Goal: Entertainment & Leisure: Browse casually

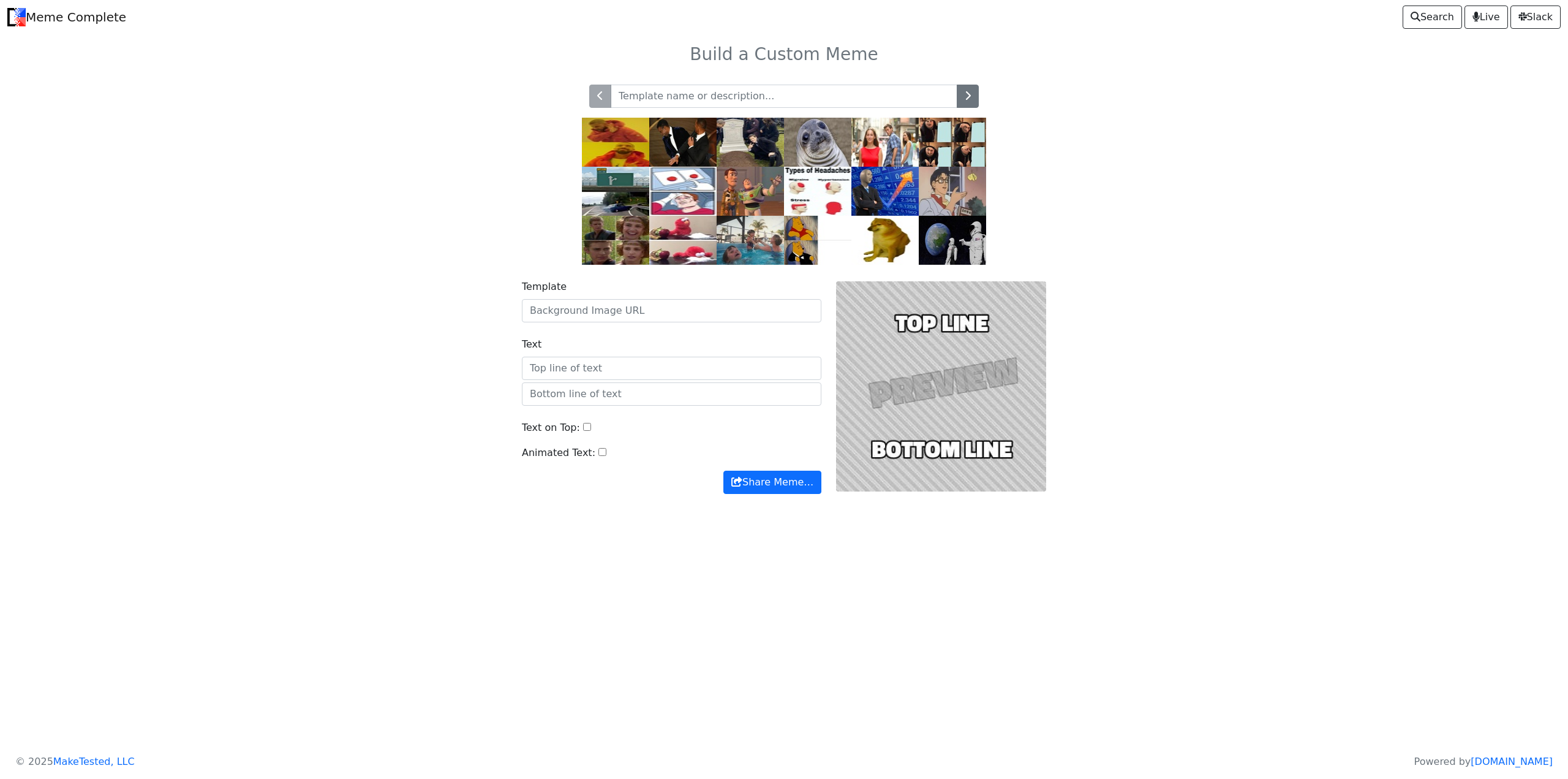
click at [600, 247] on img at bounding box center [615, 240] width 68 height 49
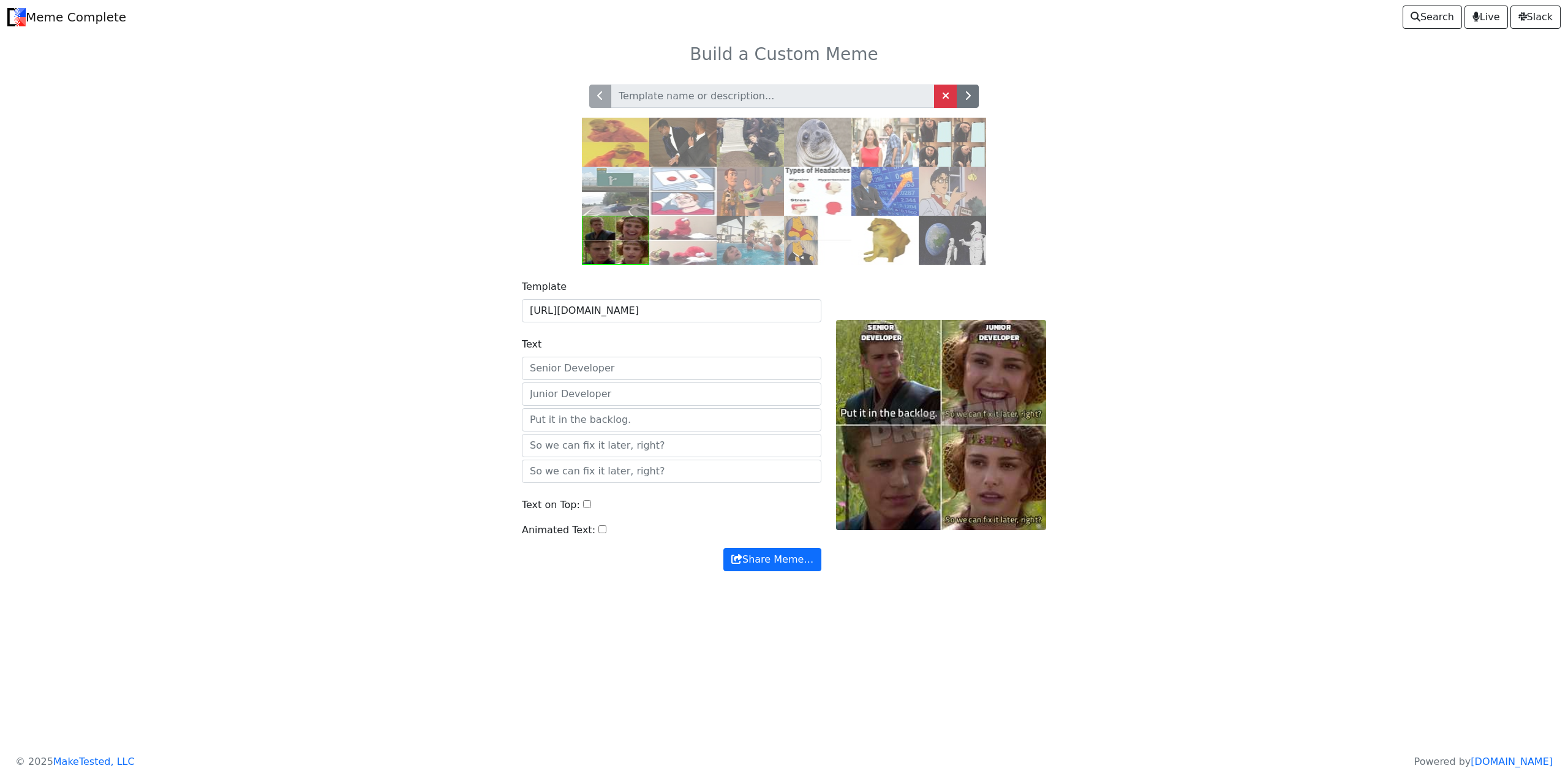
click at [687, 244] on img at bounding box center [683, 240] width 68 height 49
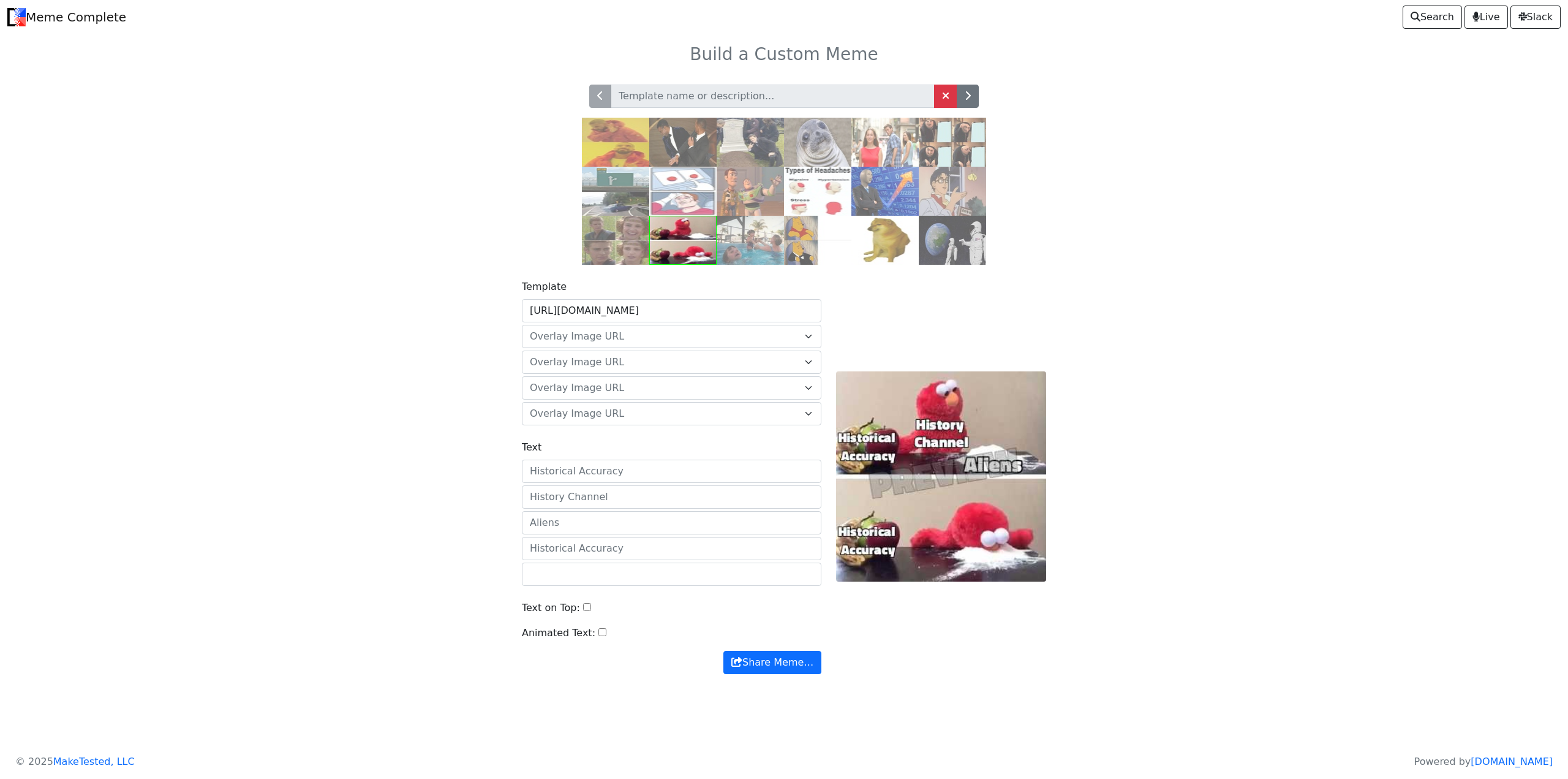
click at [885, 237] on img at bounding box center [885, 240] width 68 height 49
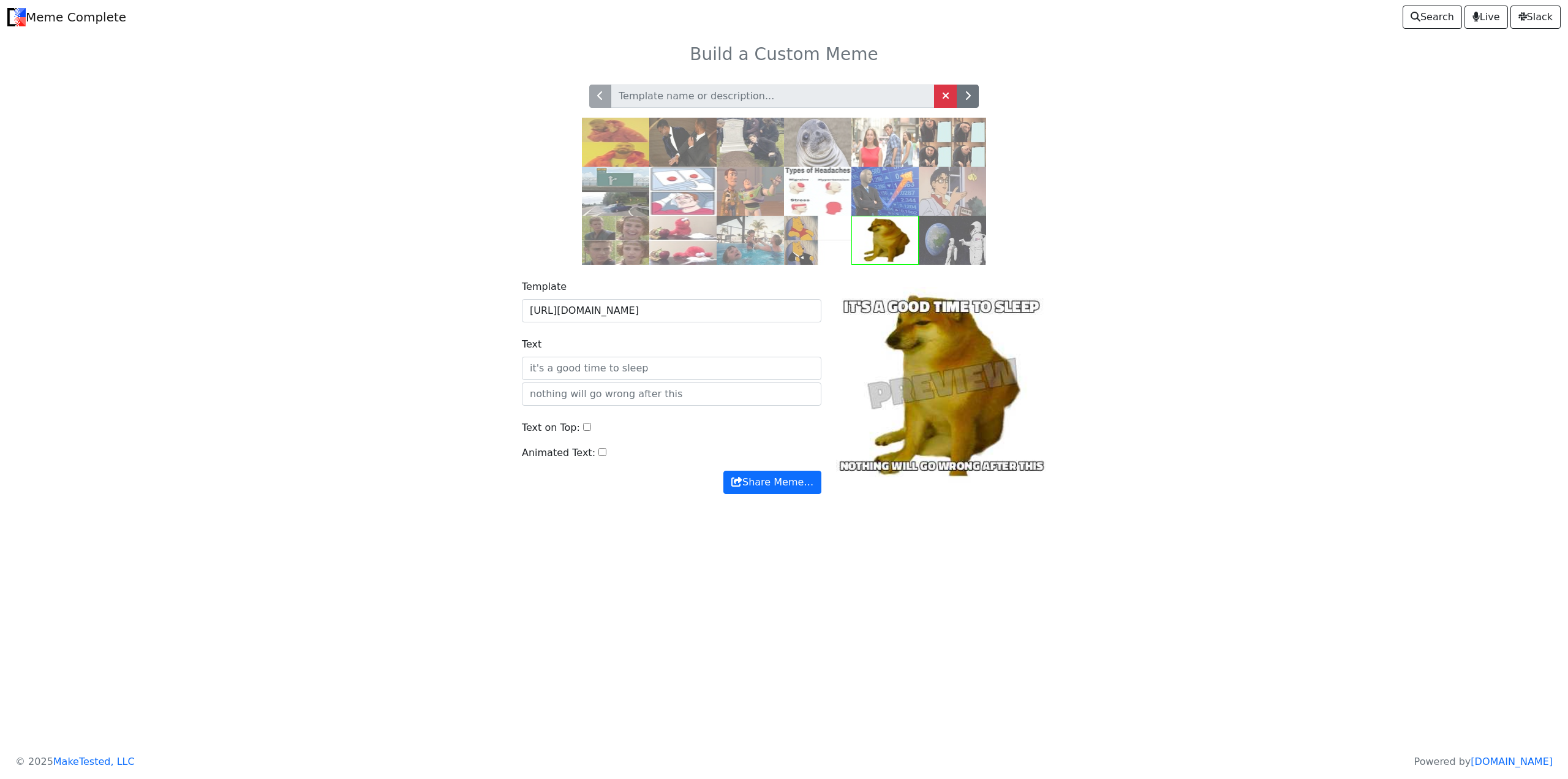
click at [973, 230] on img at bounding box center [952, 240] width 68 height 49
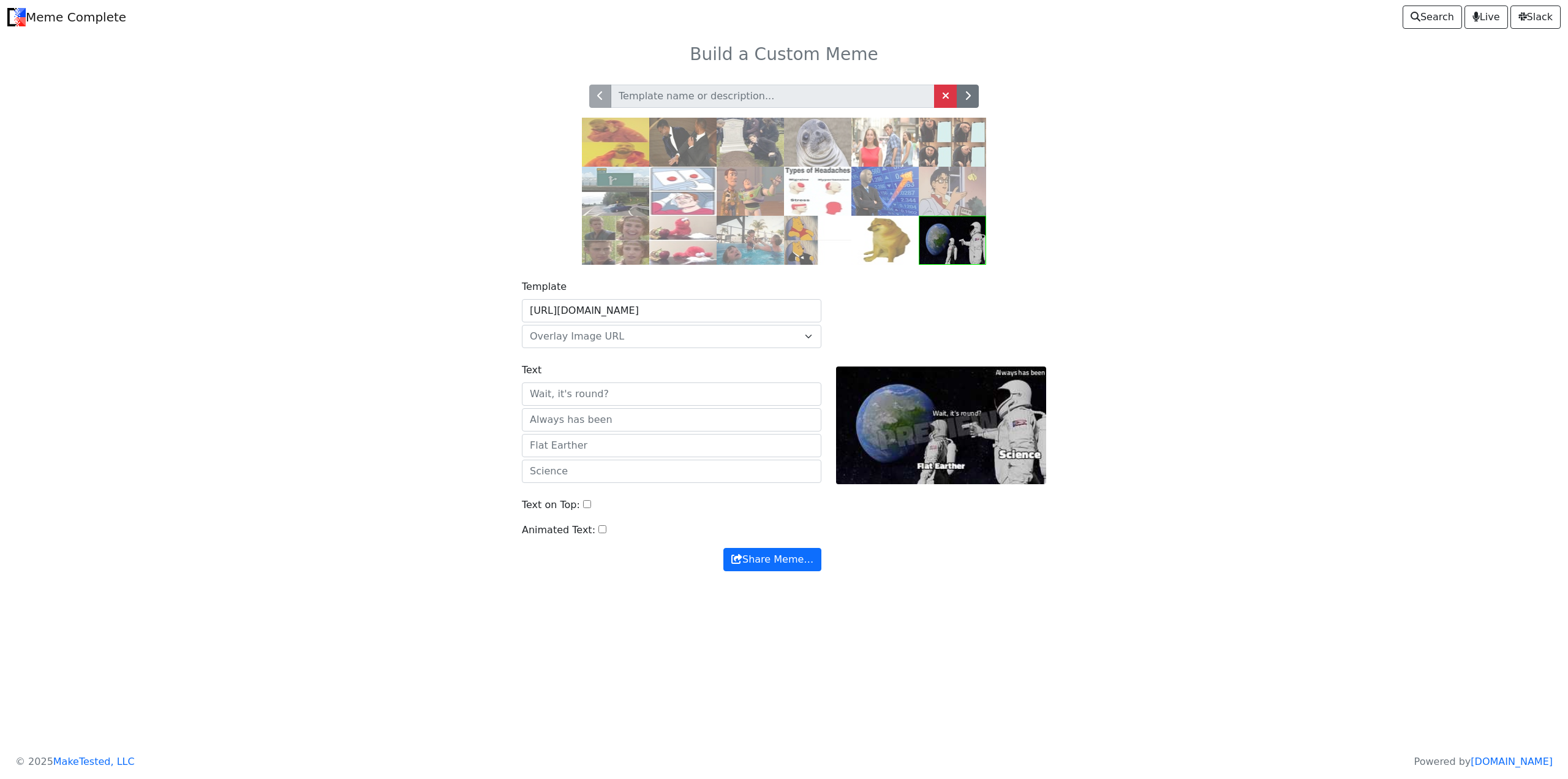
click at [885, 198] on img at bounding box center [885, 191] width 68 height 49
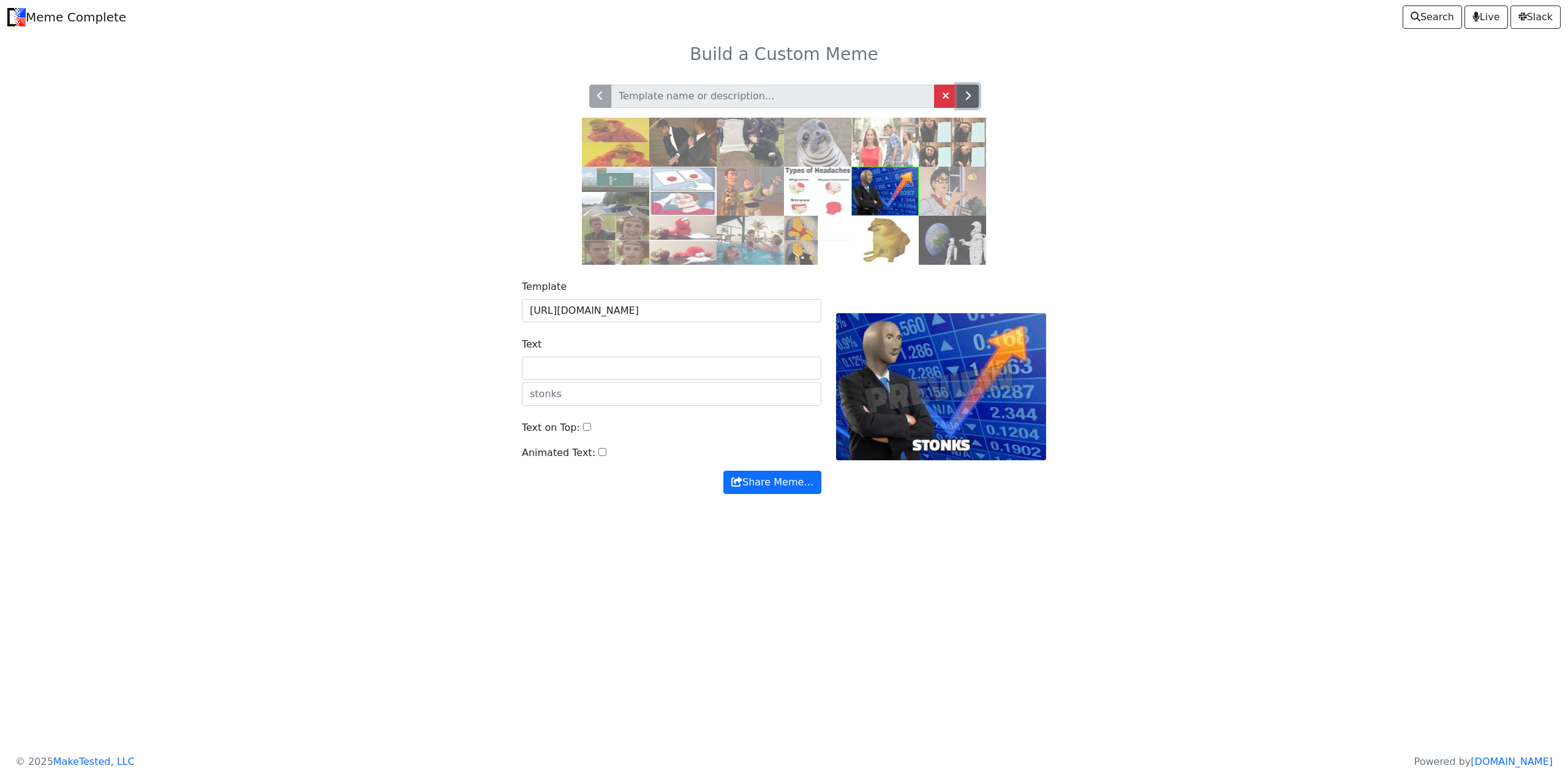
click at [974, 97] on button "button" at bounding box center [967, 96] width 22 height 23
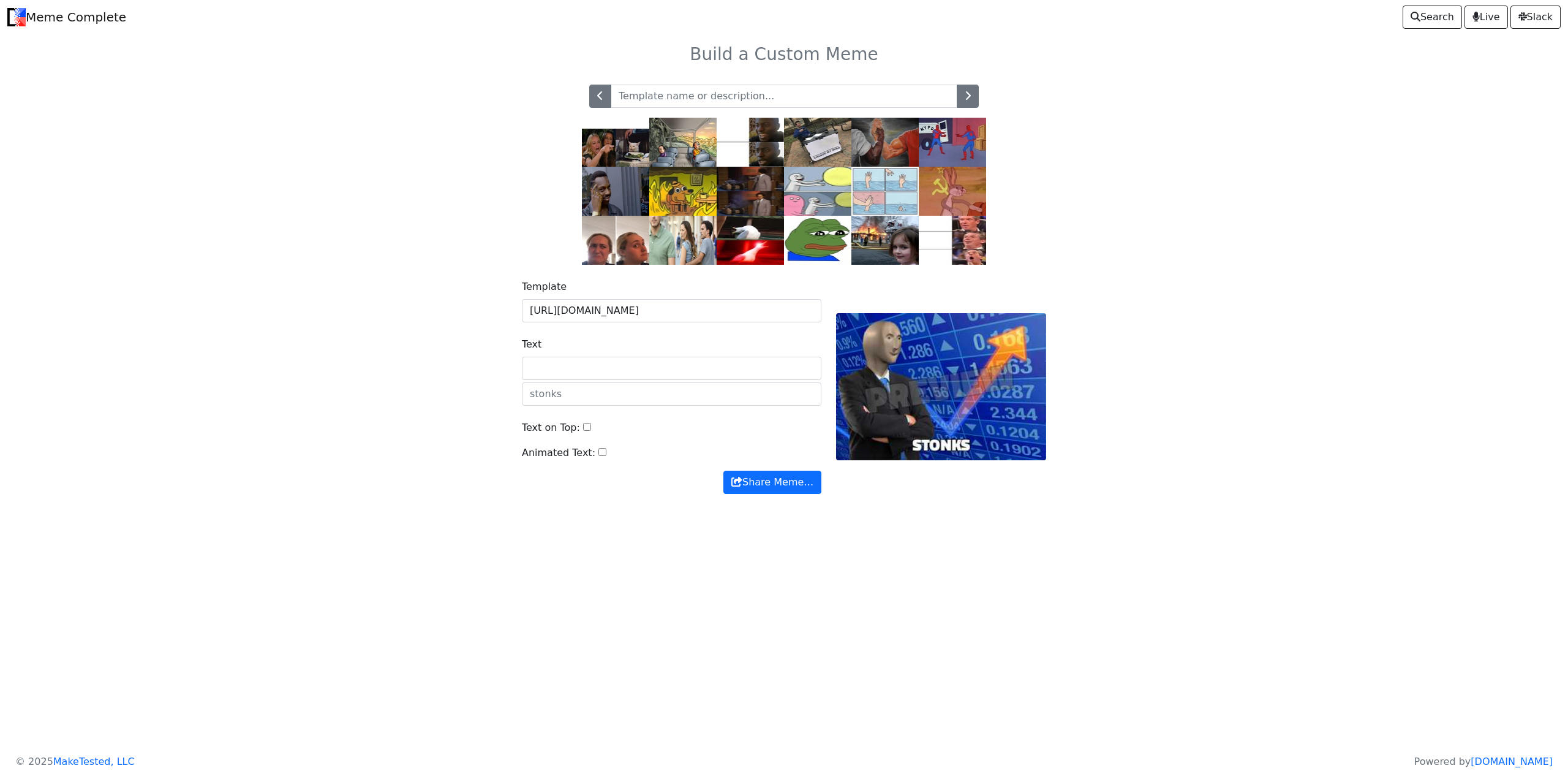
click at [822, 231] on img at bounding box center [818, 240] width 68 height 49
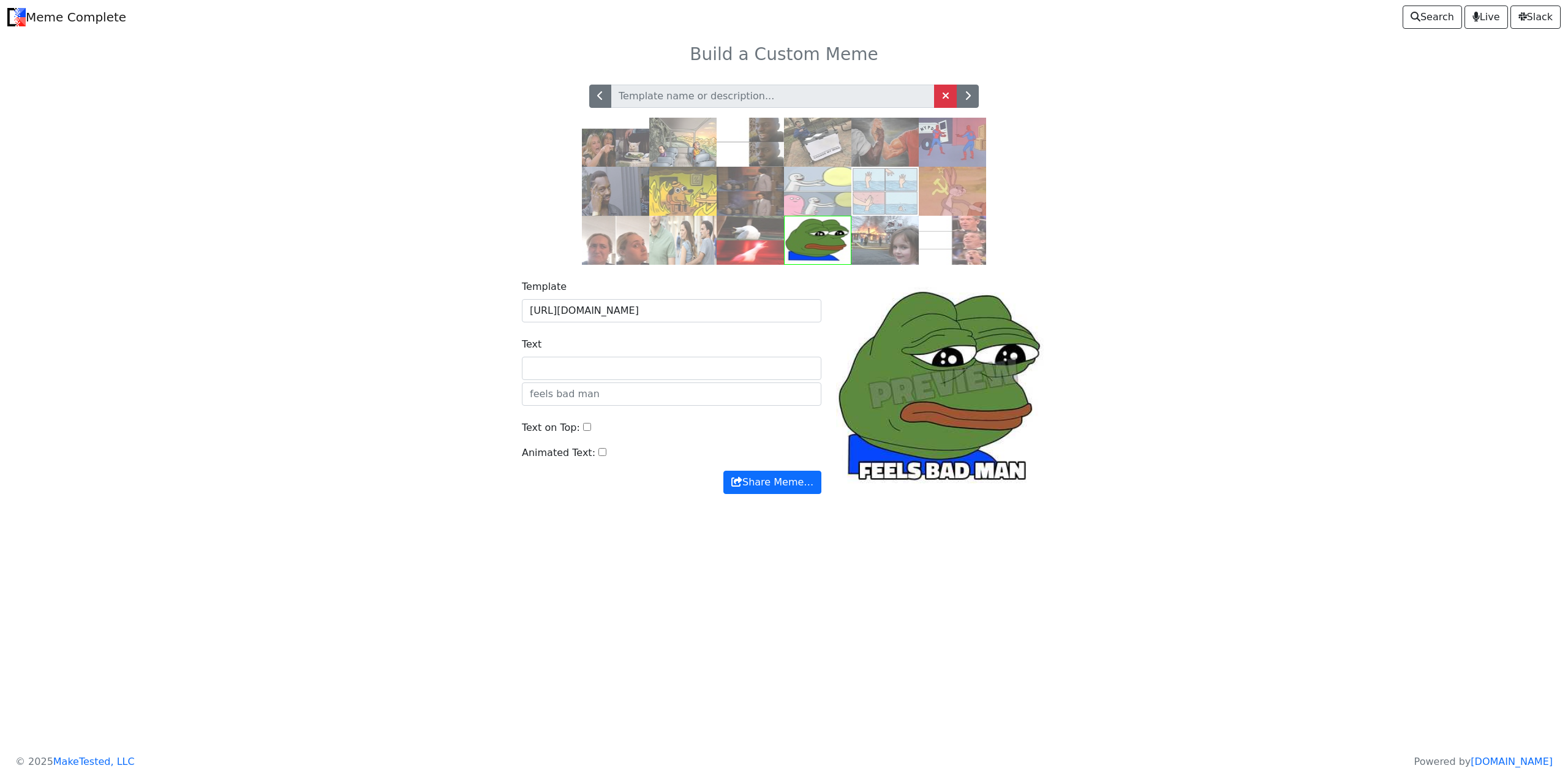
click at [820, 191] on img at bounding box center [818, 191] width 68 height 49
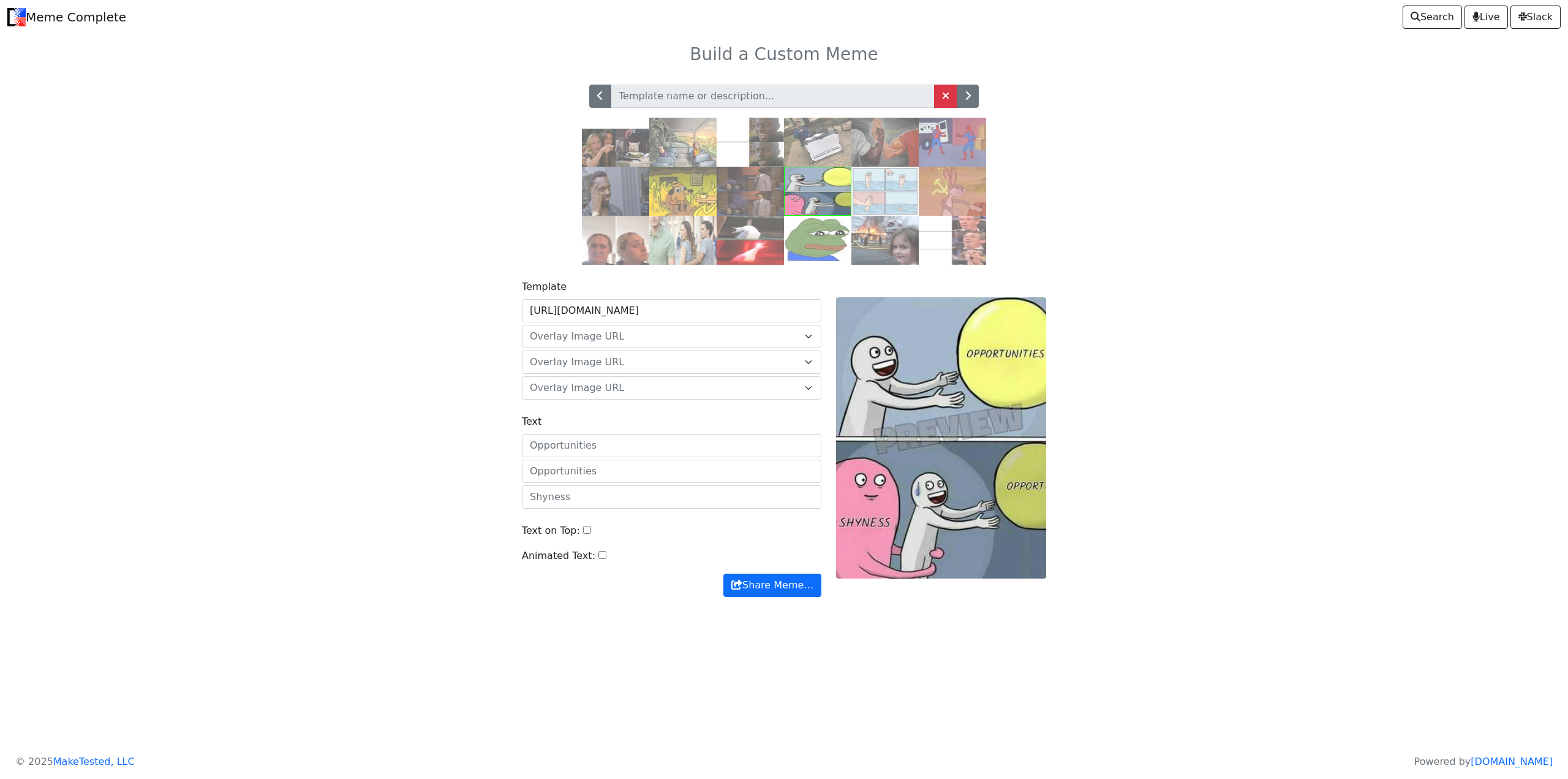
click at [648, 194] on img at bounding box center [615, 191] width 68 height 49
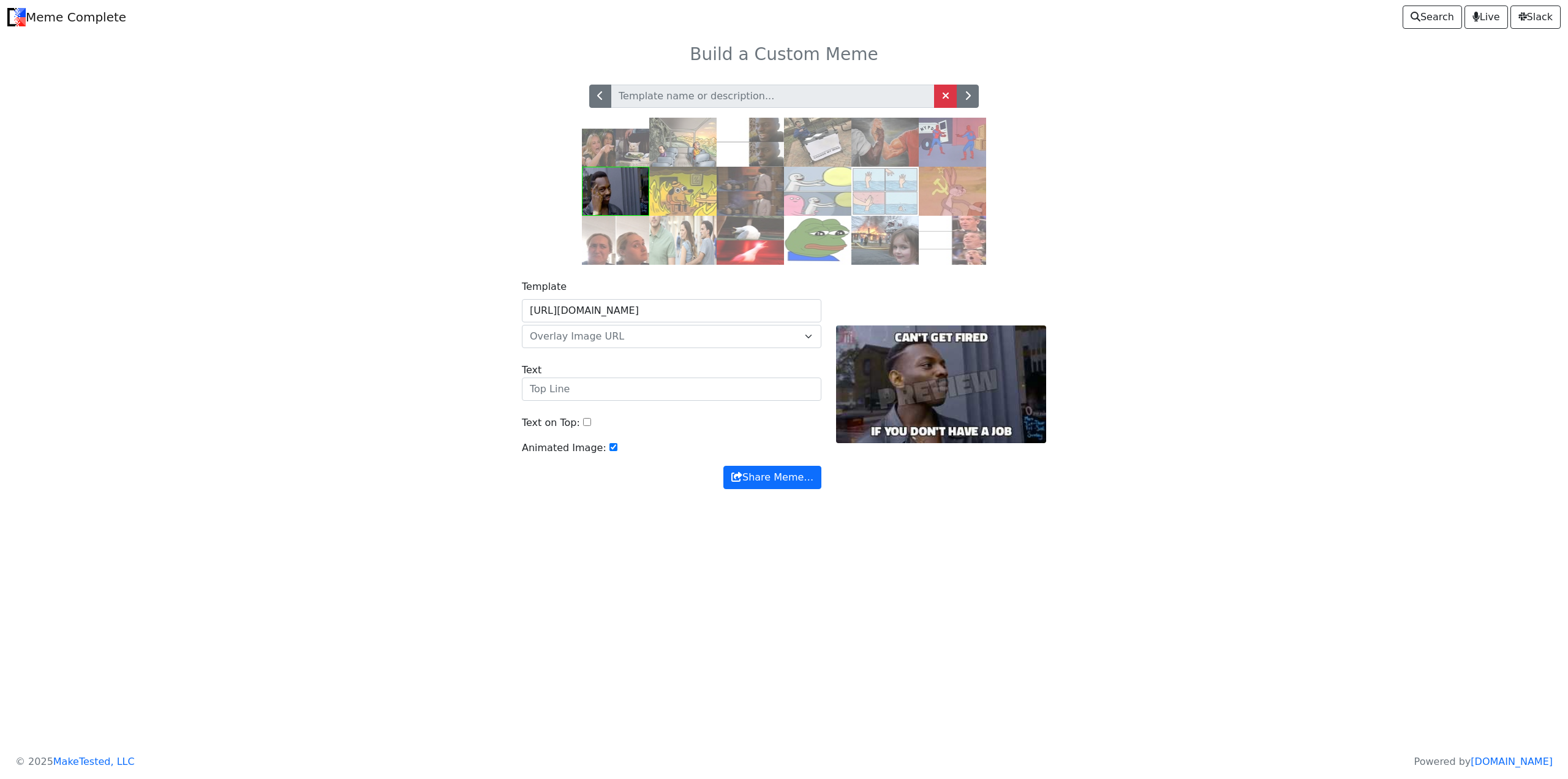
click at [672, 194] on img at bounding box center [683, 191] width 68 height 49
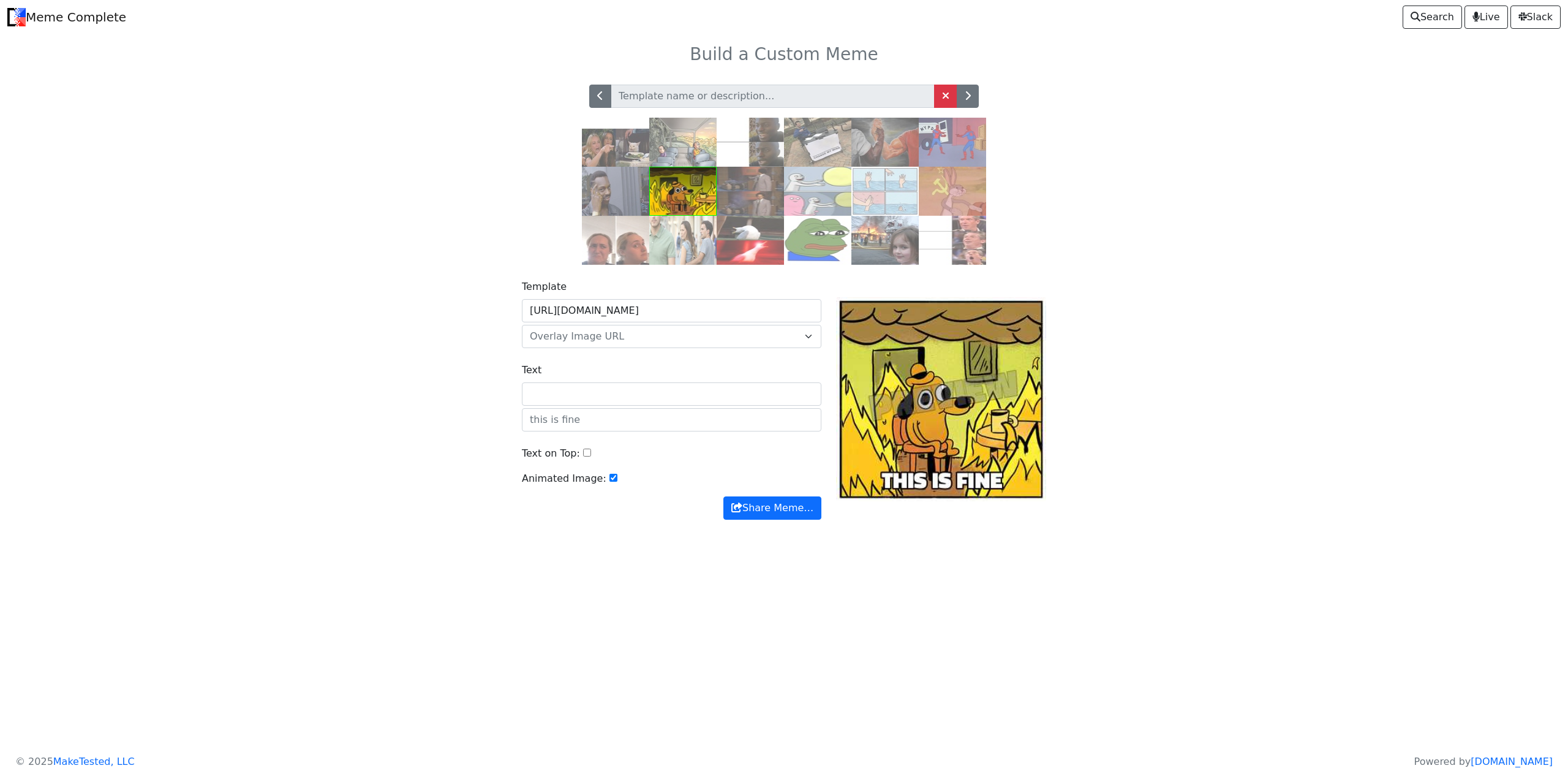
click at [633, 196] on img at bounding box center [615, 191] width 68 height 49
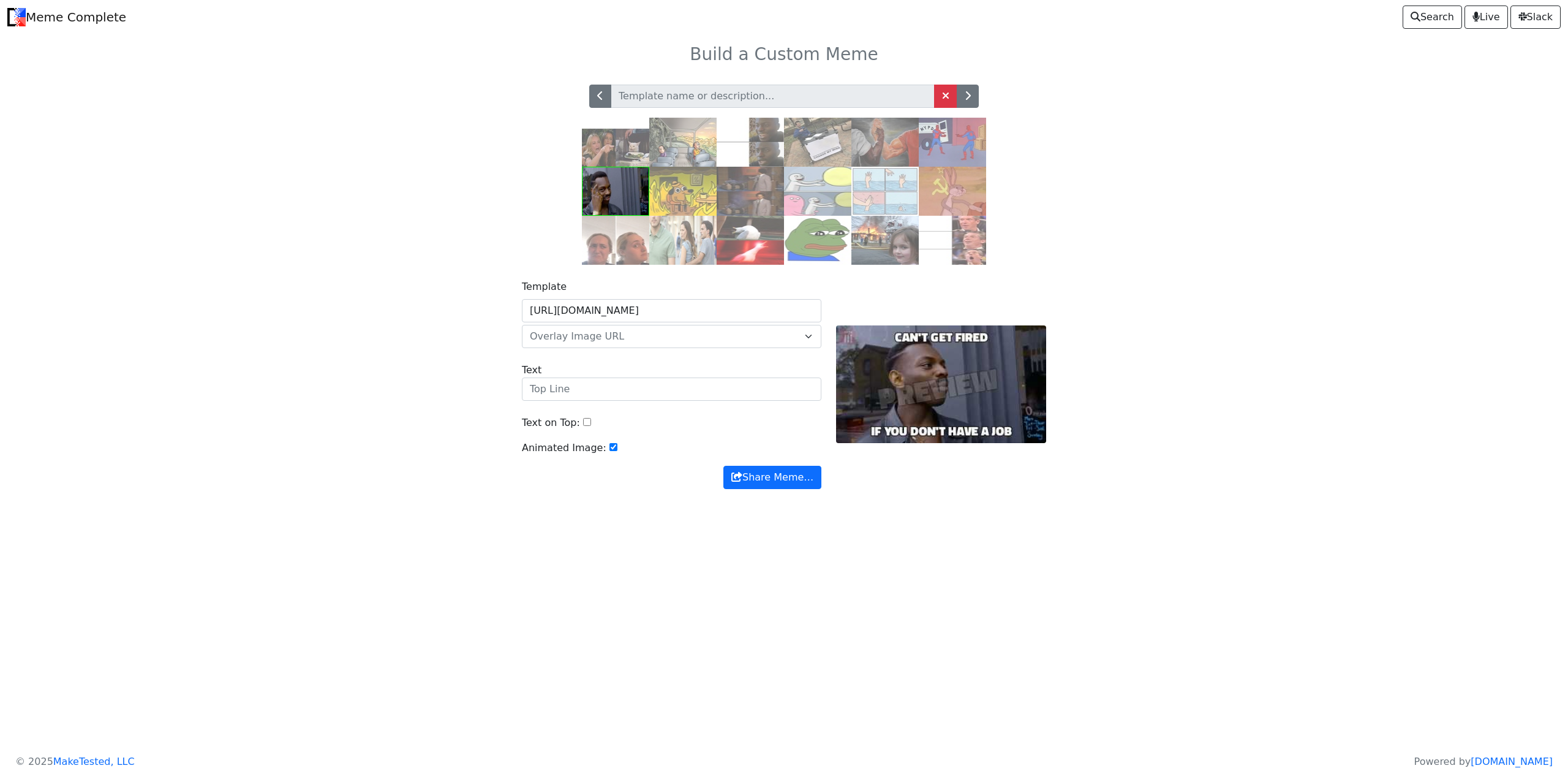
click at [940, 376] on div at bounding box center [941, 384] width 225 height 209
click at [628, 249] on img at bounding box center [615, 240] width 68 height 49
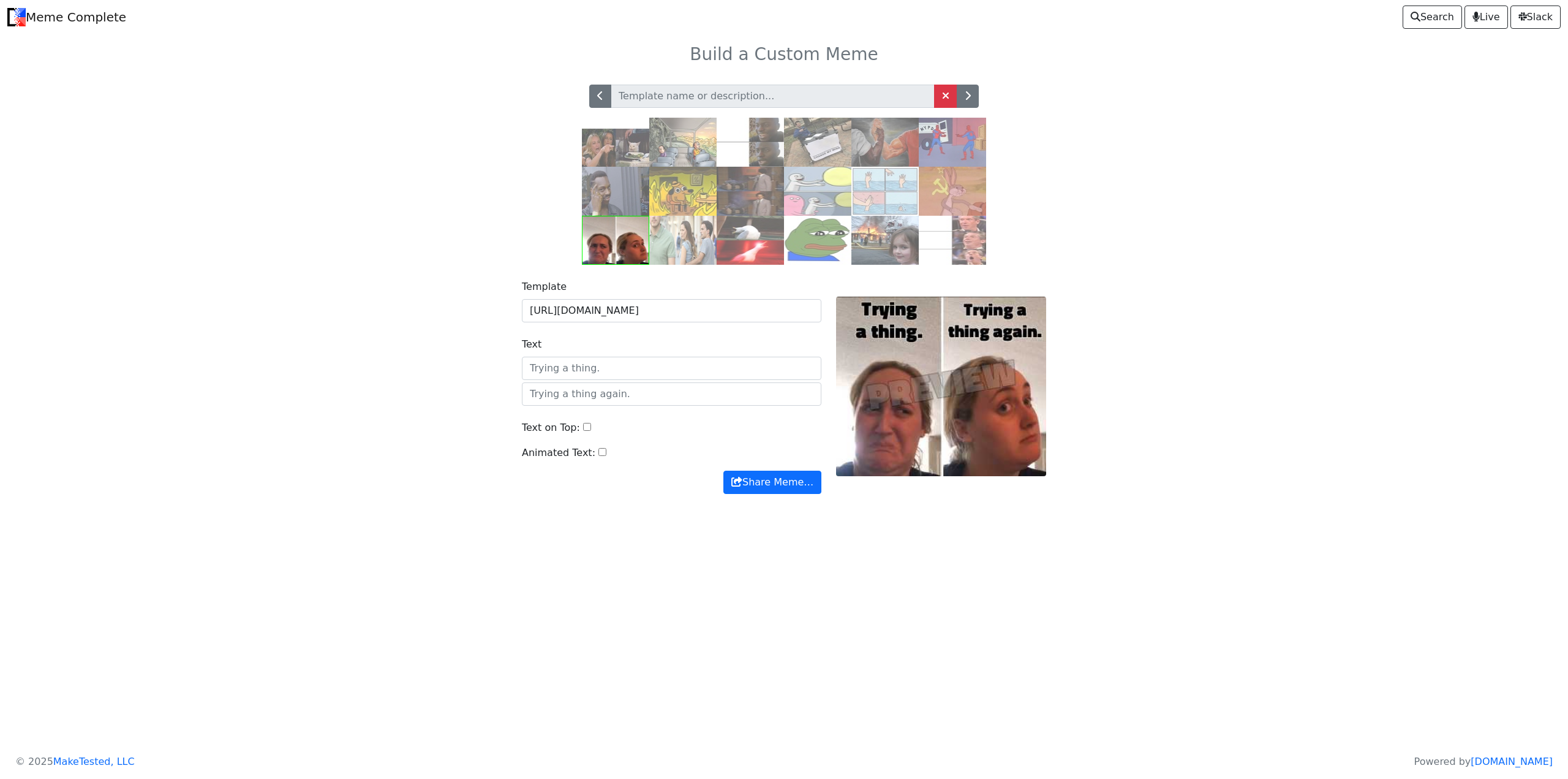
click at [615, 146] on img at bounding box center [615, 142] width 68 height 49
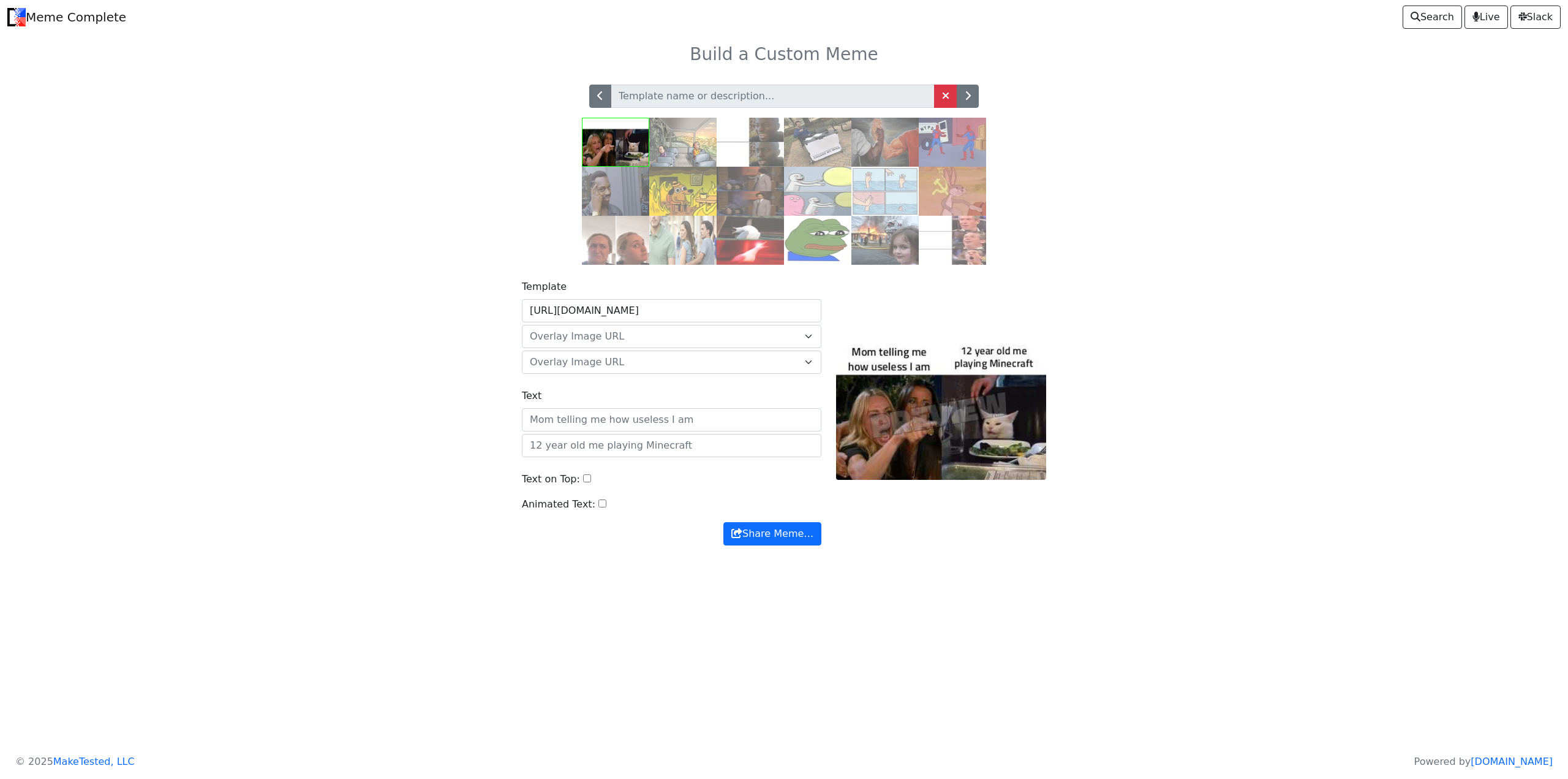
click at [812, 133] on img at bounding box center [818, 142] width 68 height 49
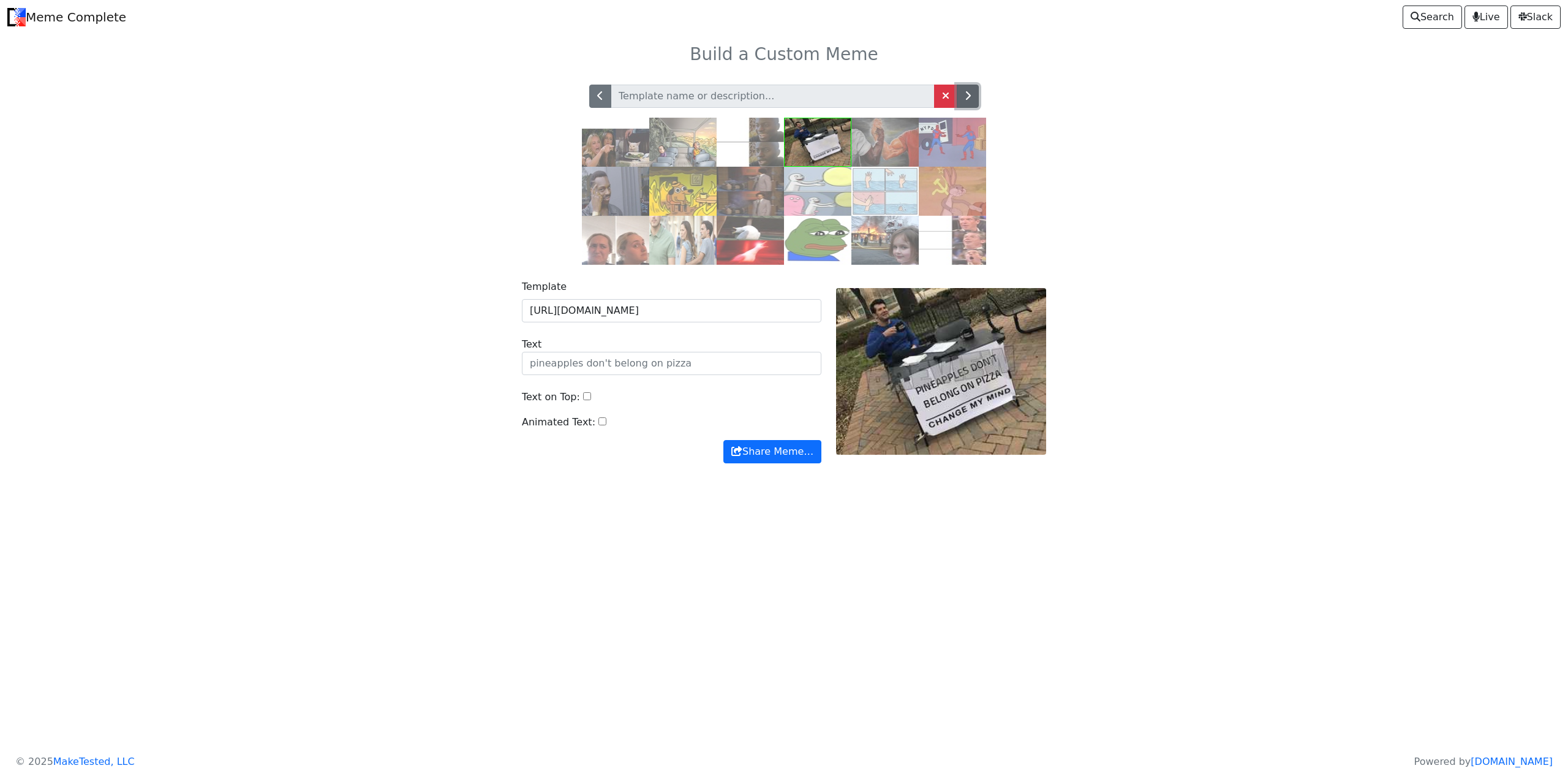
click at [974, 92] on button "button" at bounding box center [967, 96] width 22 height 23
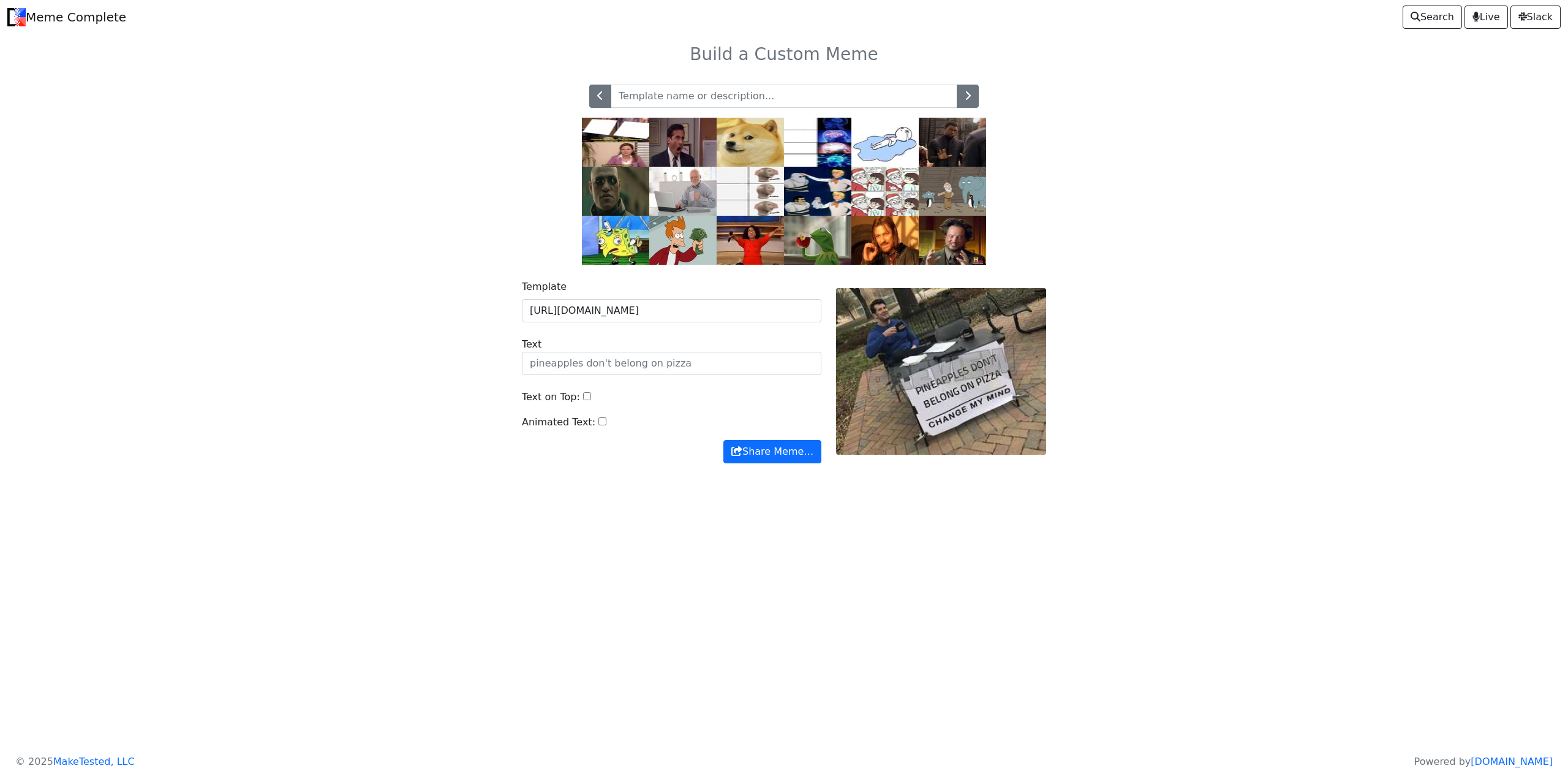
click at [807, 150] on img at bounding box center [818, 142] width 68 height 49
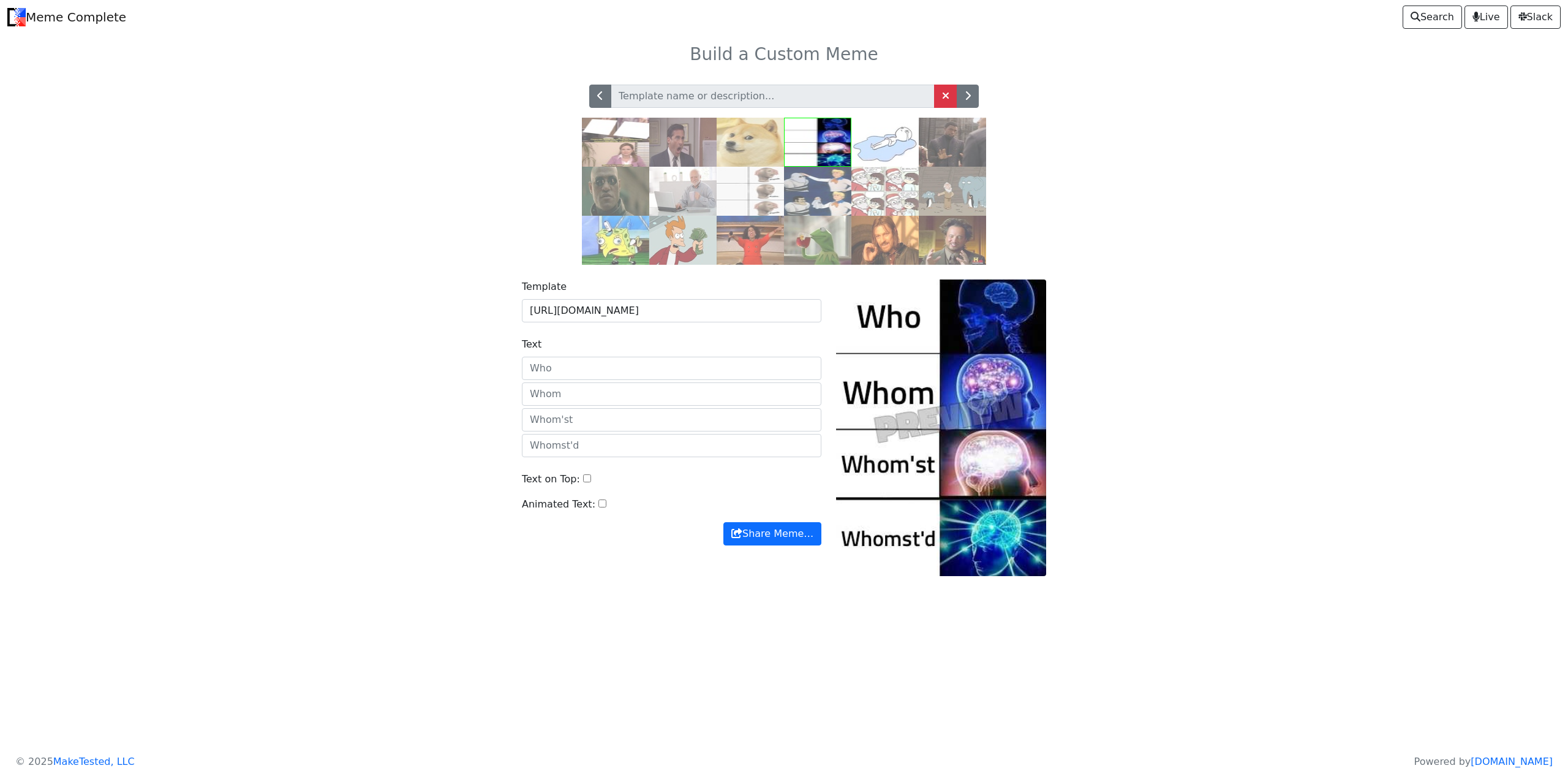
click at [756, 188] on img at bounding box center [750, 191] width 68 height 49
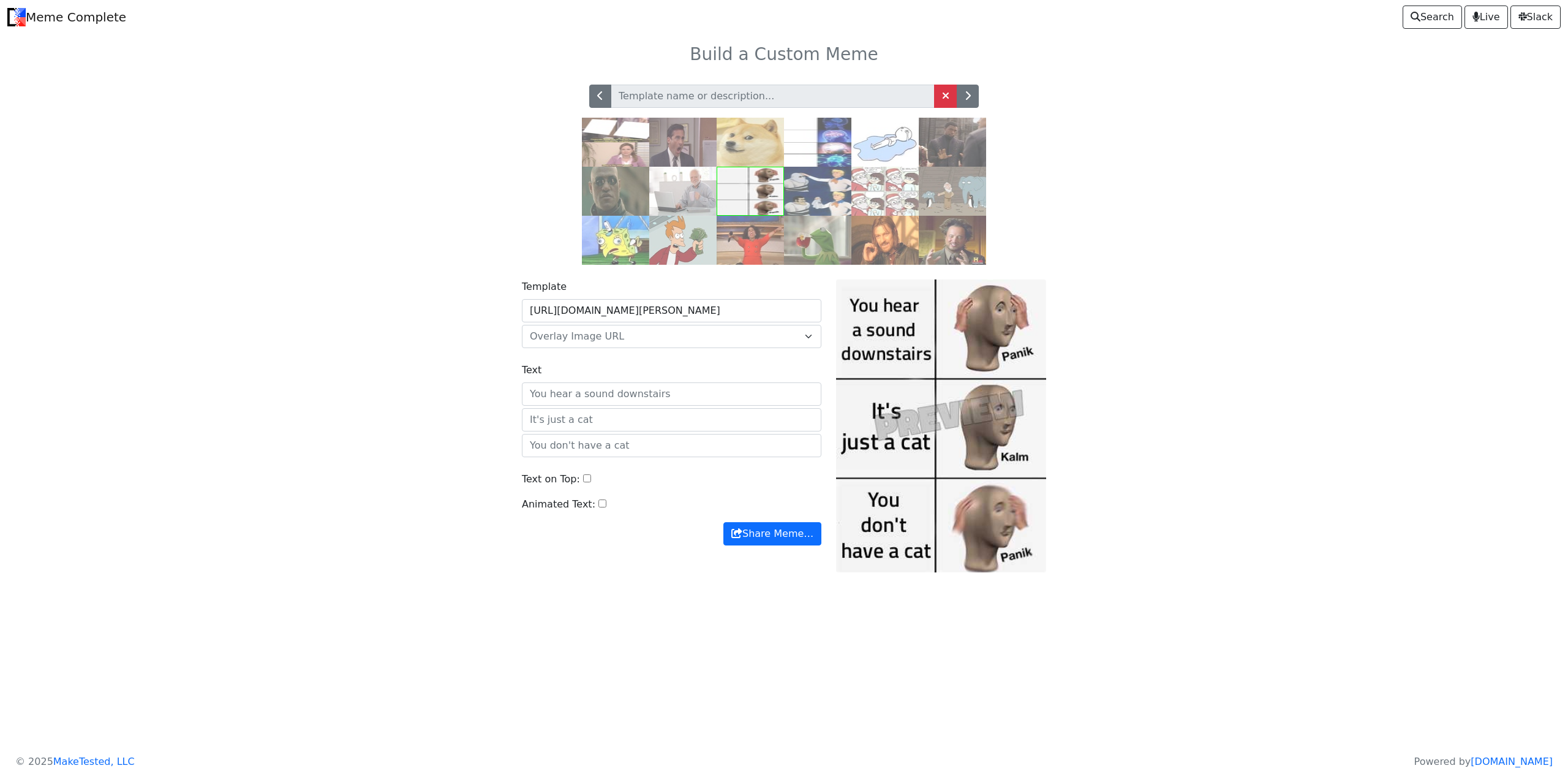
click at [963, 193] on img at bounding box center [952, 191] width 68 height 49
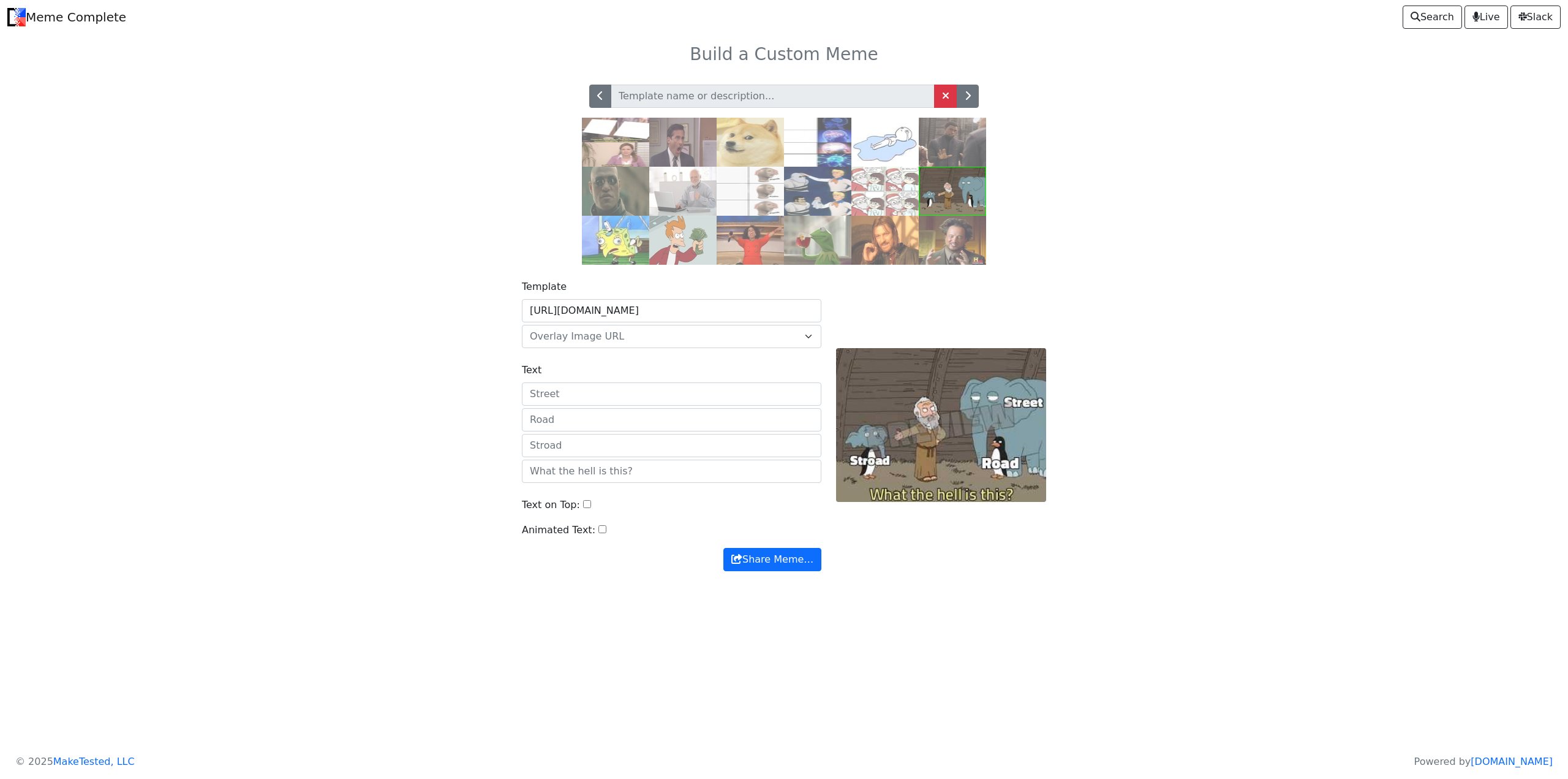
click at [672, 144] on img at bounding box center [683, 142] width 68 height 49
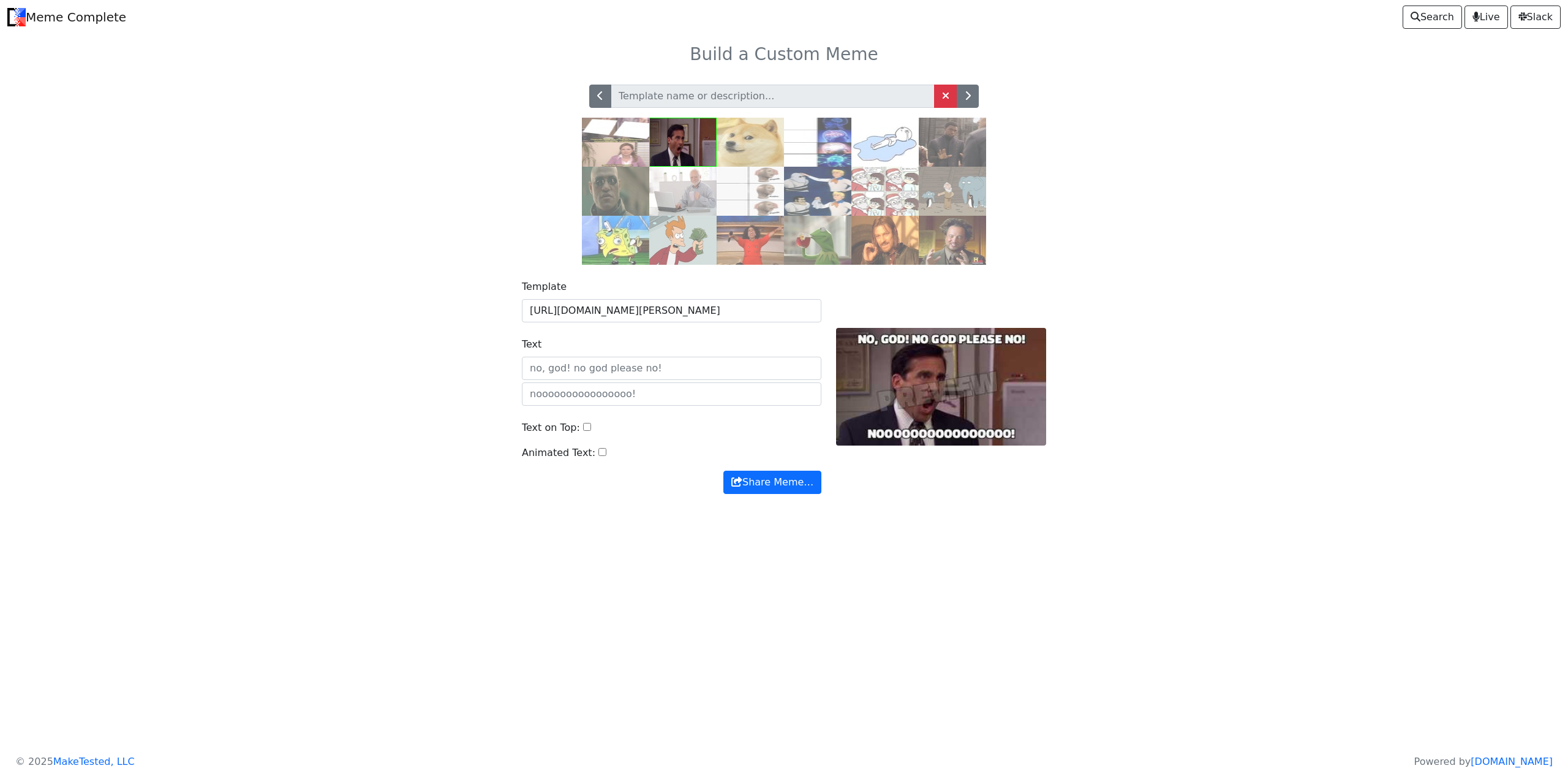
click at [647, 146] on img at bounding box center [615, 142] width 68 height 49
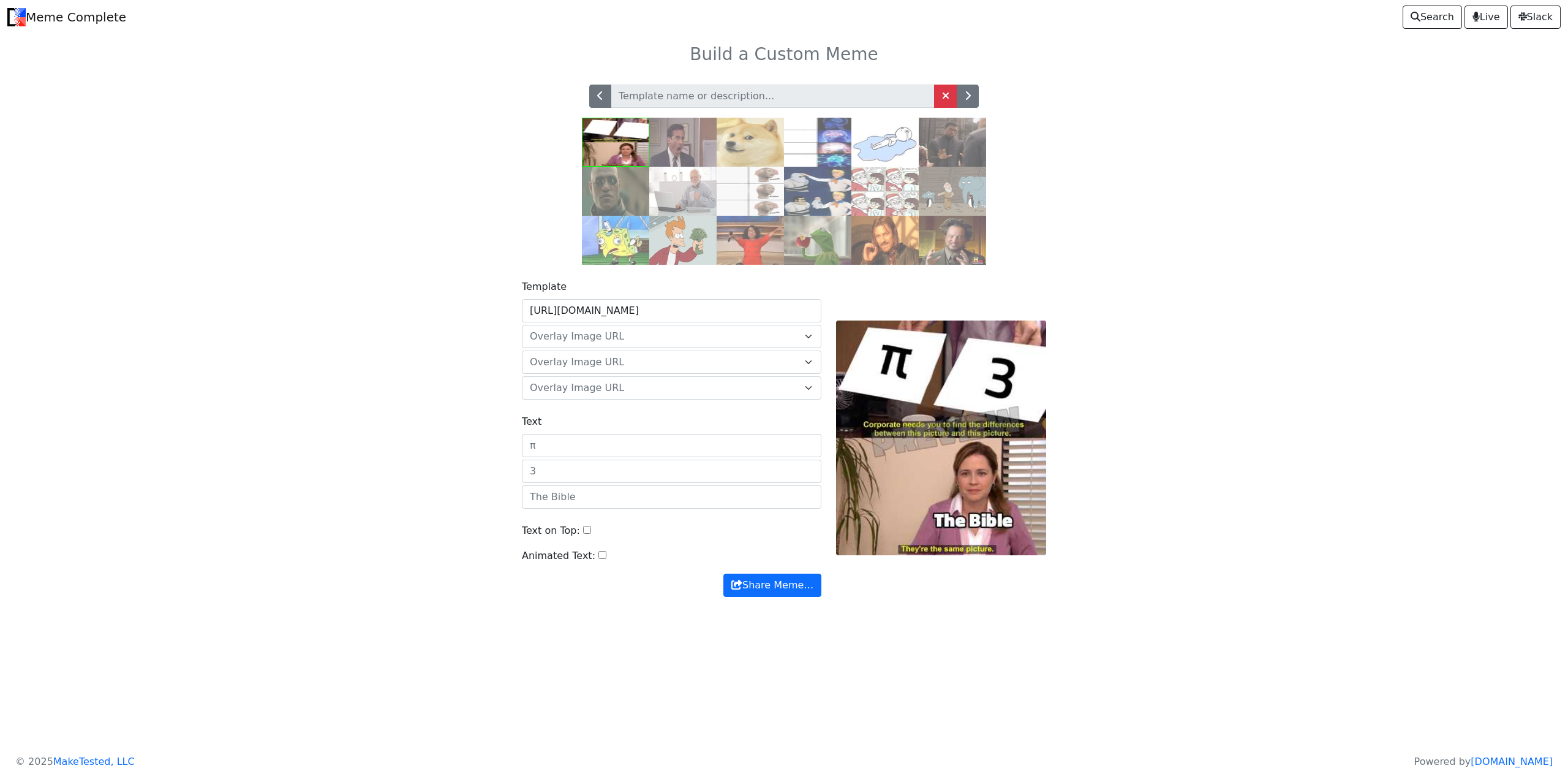
click at [885, 153] on img at bounding box center [885, 142] width 68 height 49
click at [976, 100] on button "button" at bounding box center [967, 96] width 22 height 23
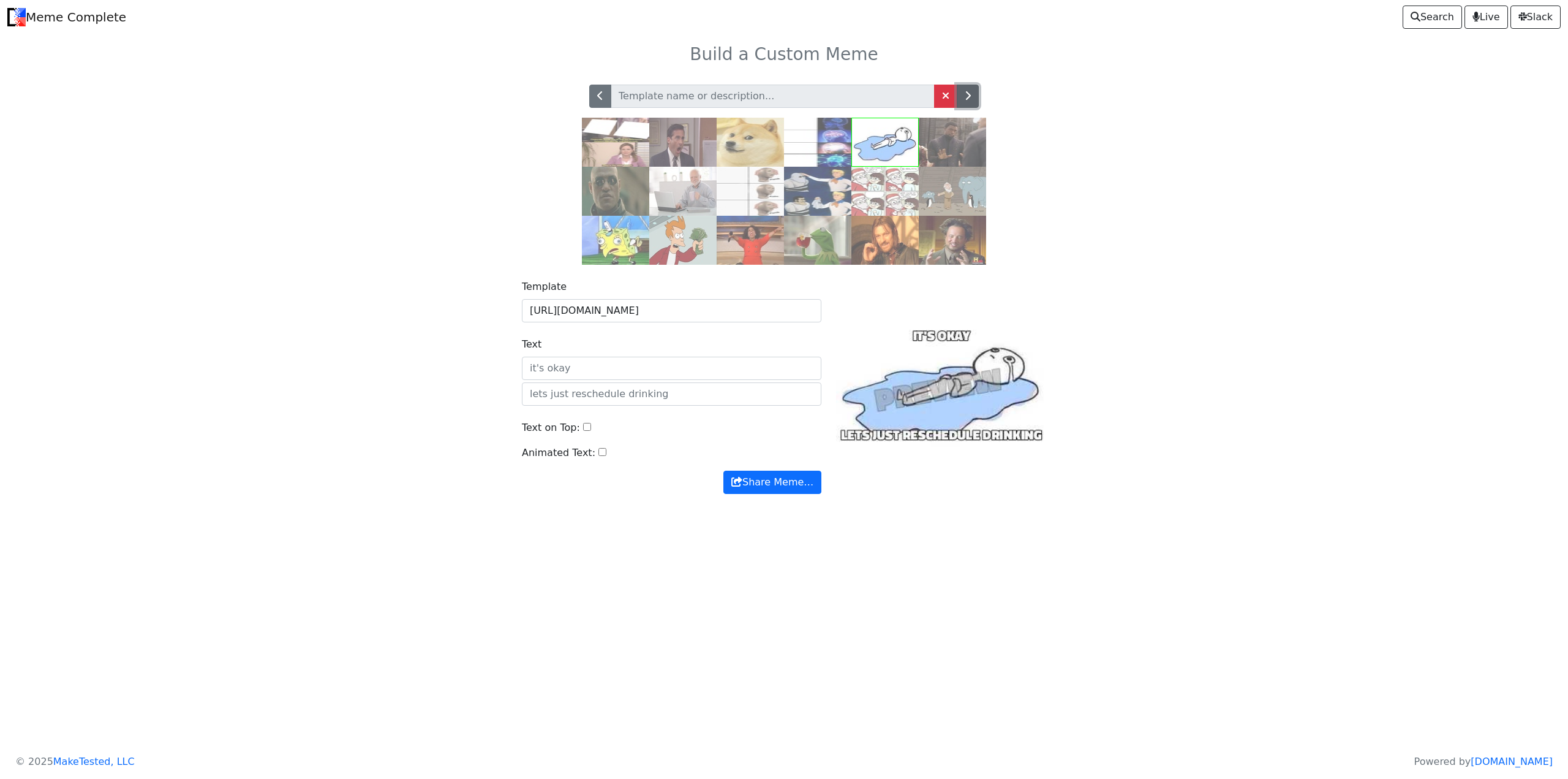
click at [976, 100] on button "button" at bounding box center [967, 96] width 22 height 23
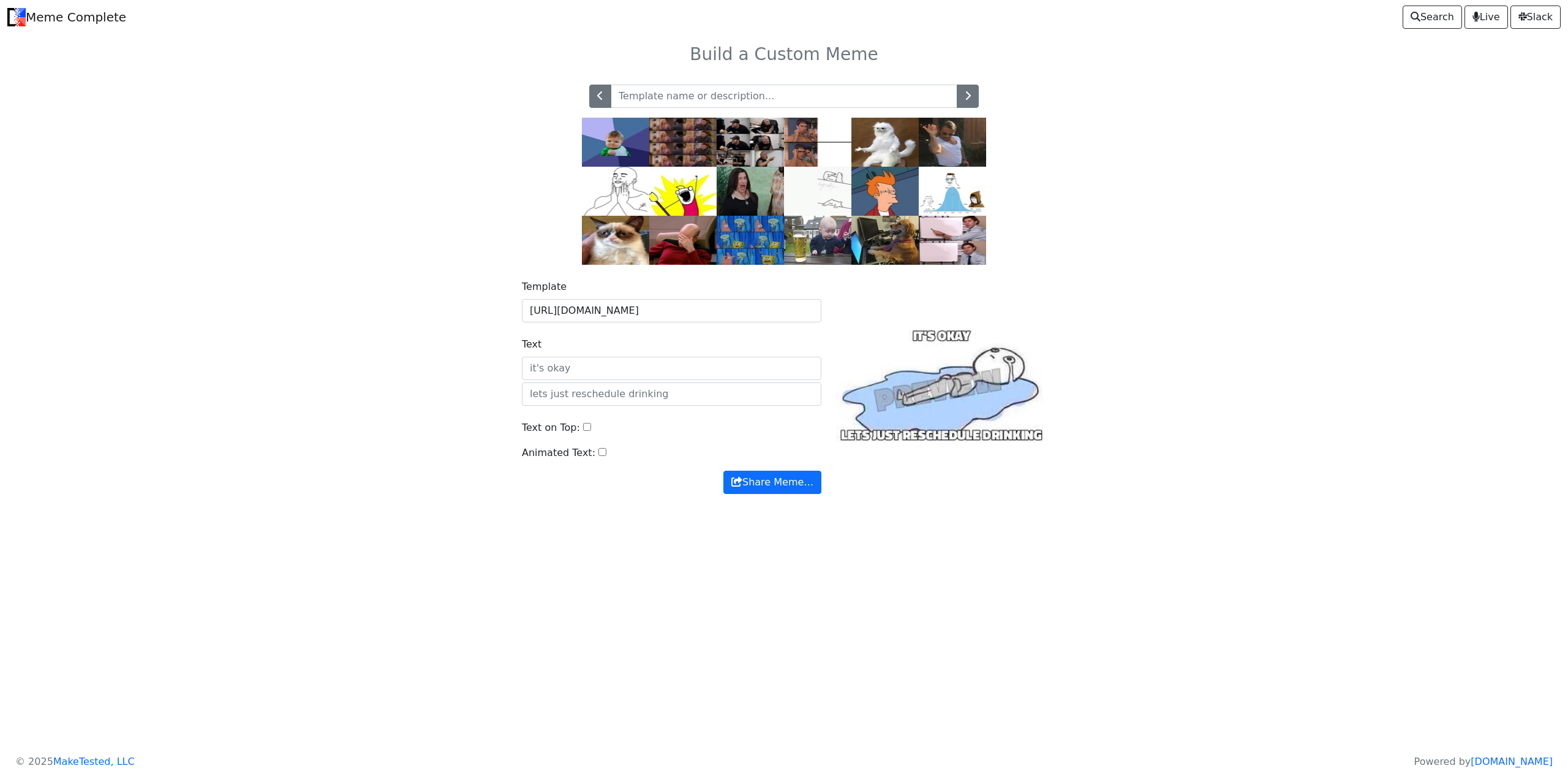
click at [746, 249] on img at bounding box center [750, 240] width 68 height 49
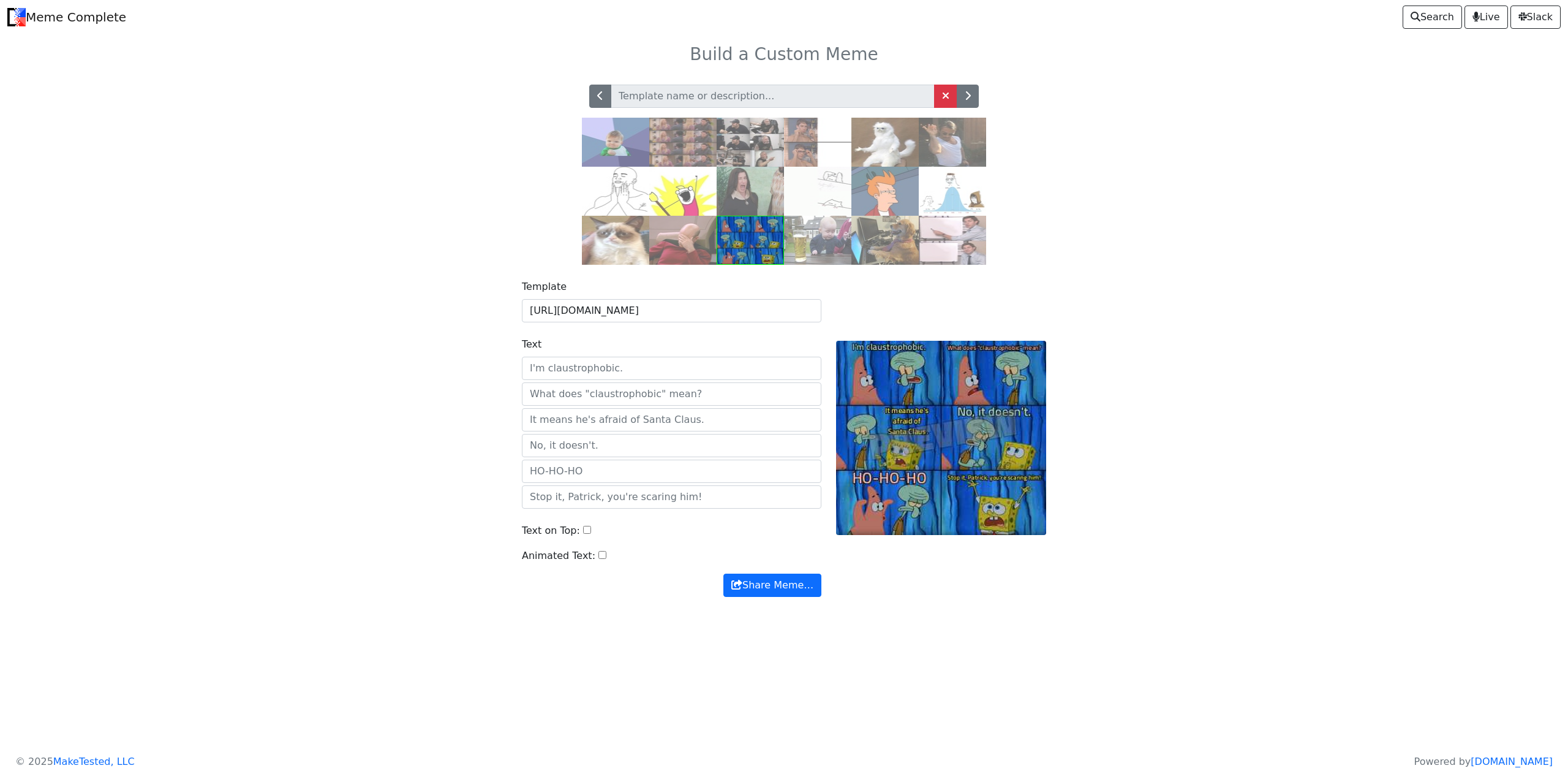
click at [692, 202] on img at bounding box center [683, 191] width 68 height 49
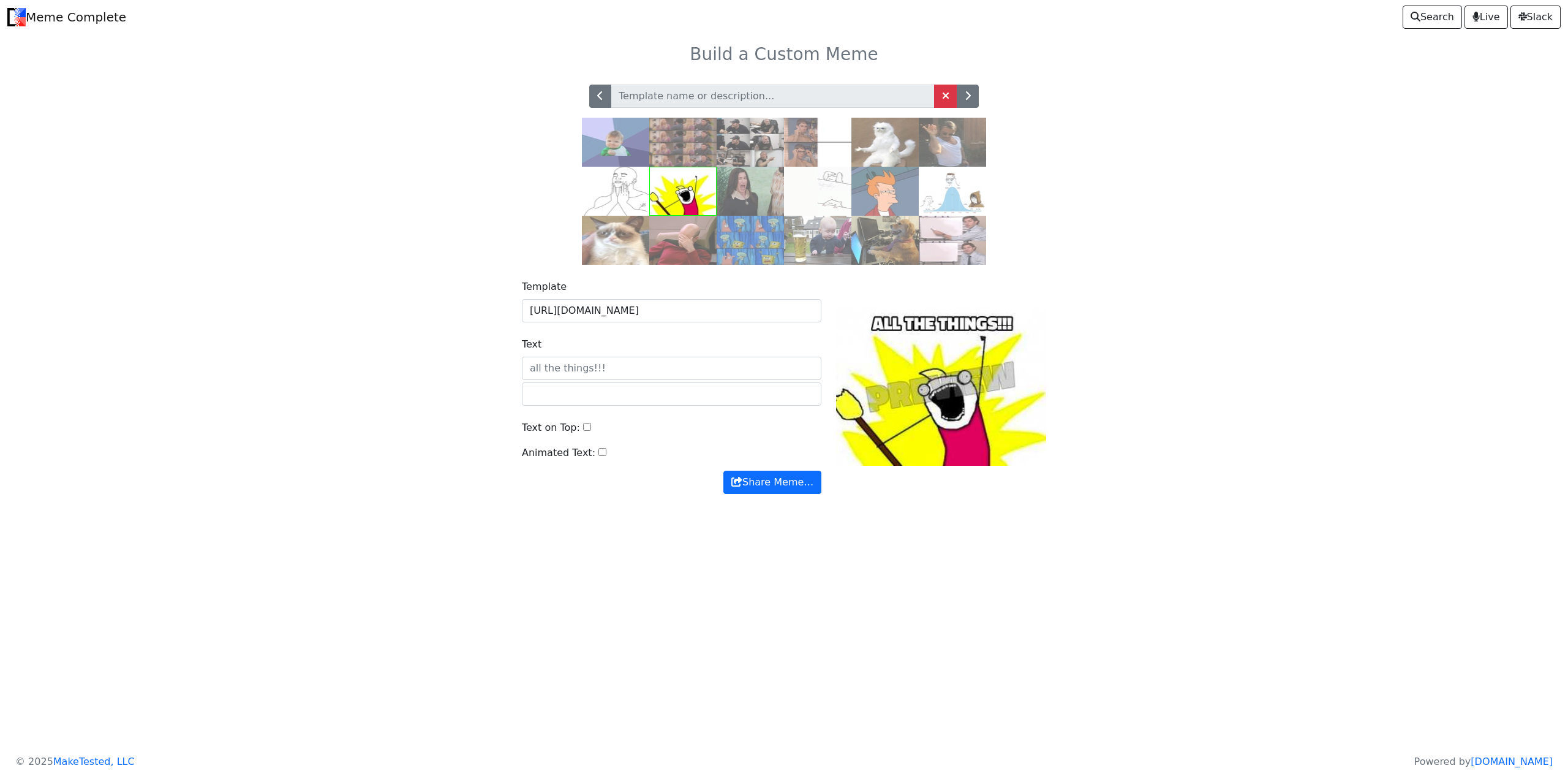
click at [684, 147] on img at bounding box center [683, 142] width 68 height 49
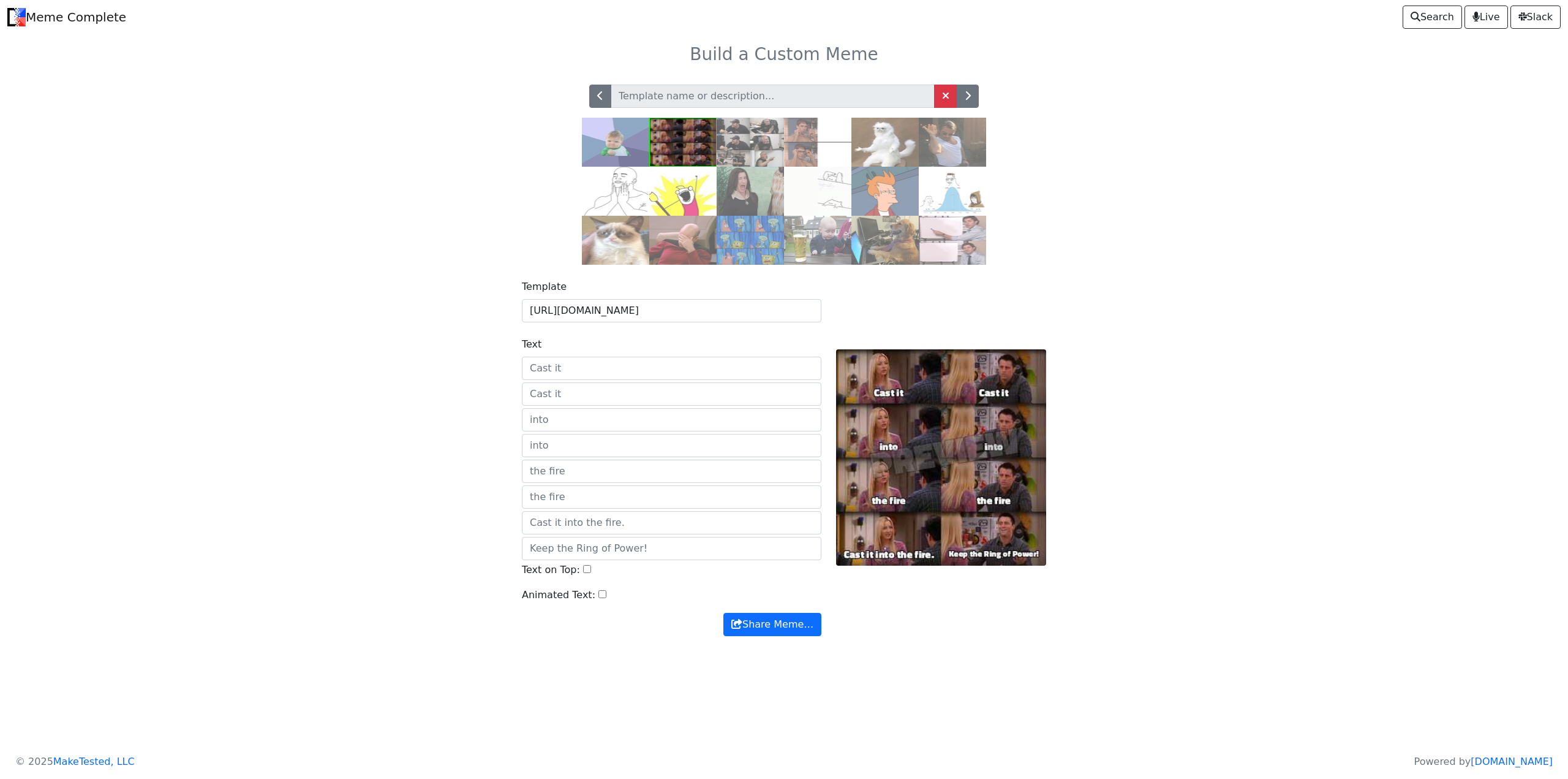
click at [604, 146] on img at bounding box center [615, 142] width 68 height 49
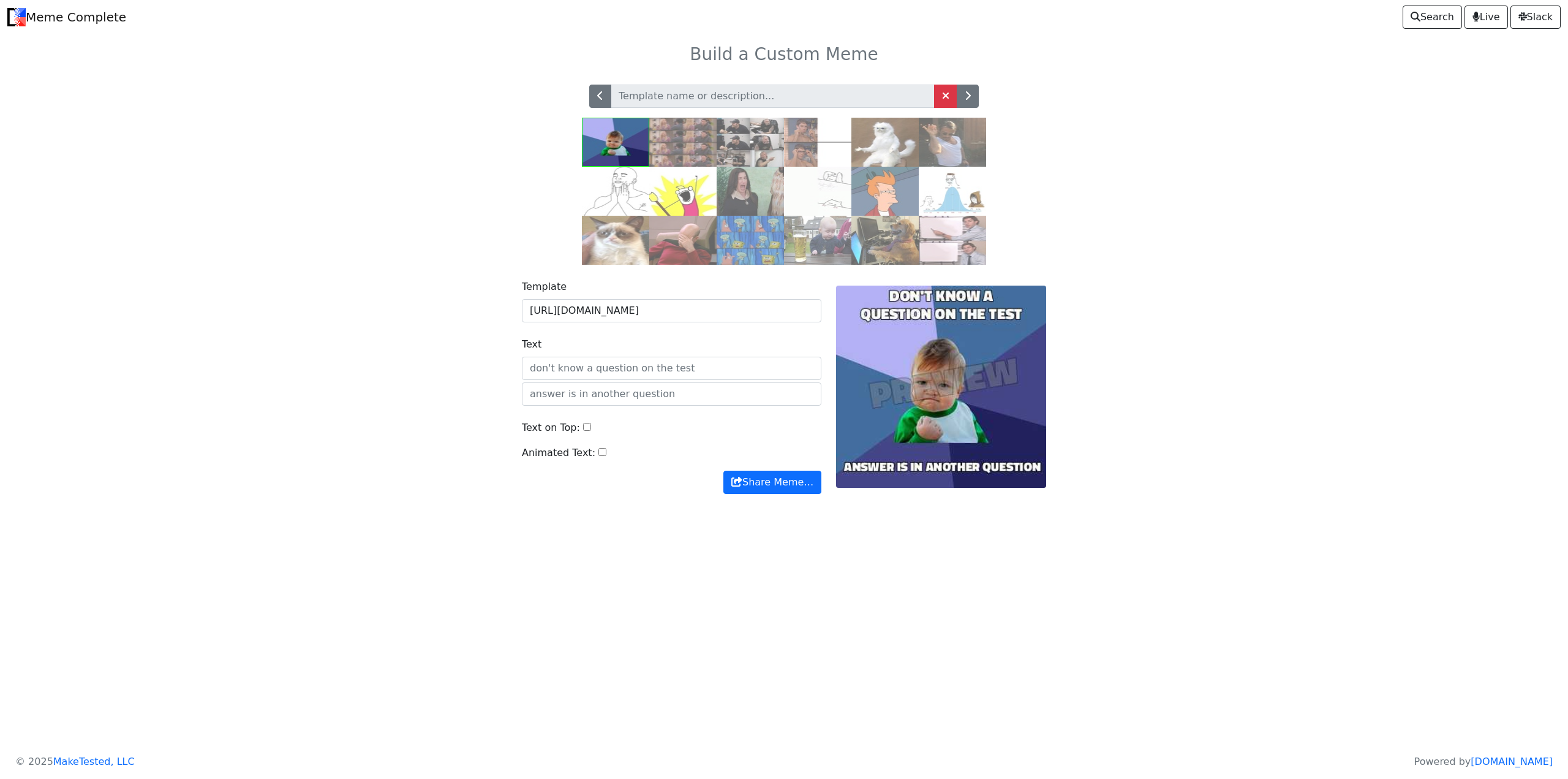
click at [616, 184] on img at bounding box center [615, 191] width 68 height 49
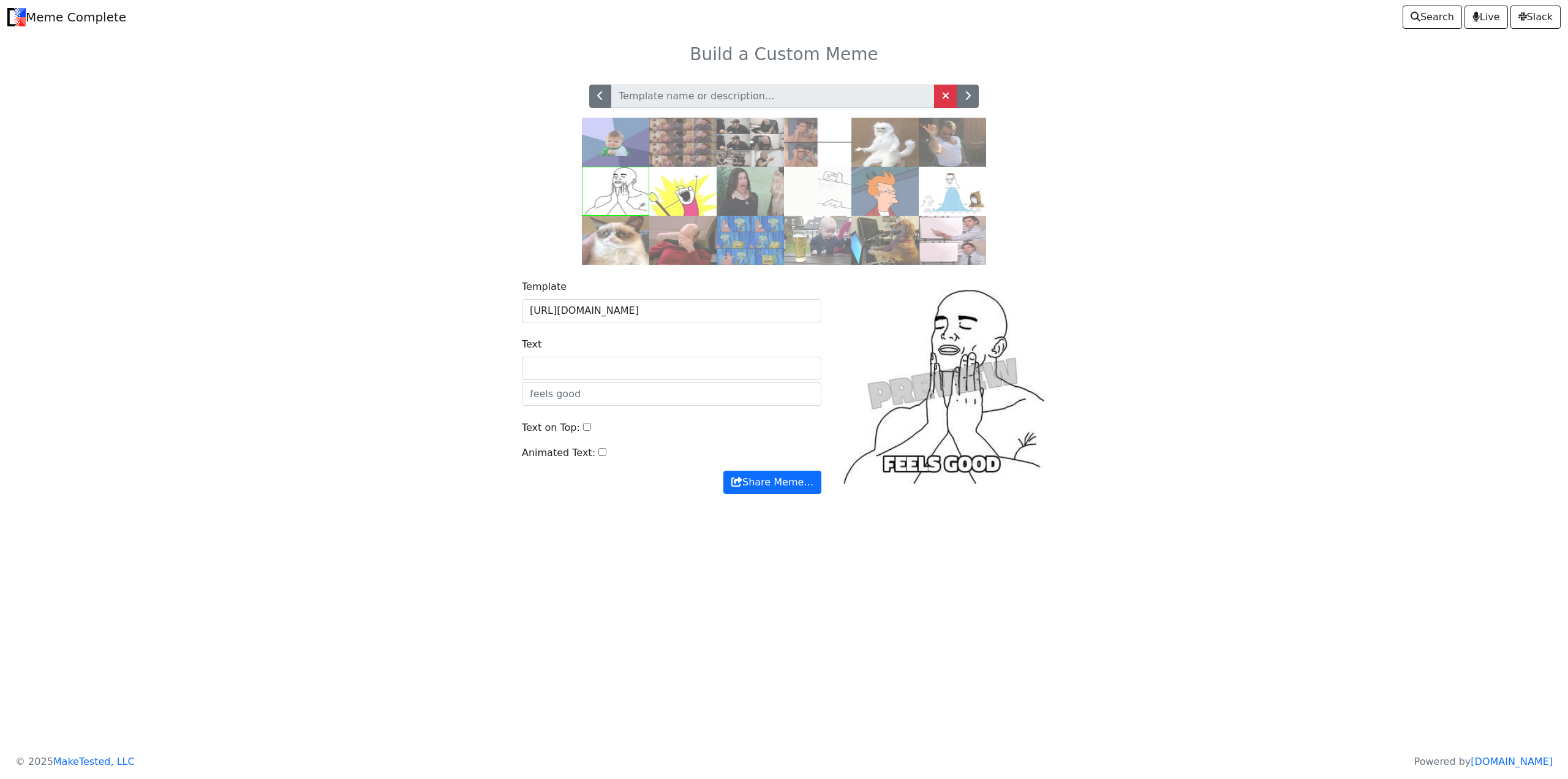
click at [959, 187] on img at bounding box center [952, 191] width 68 height 49
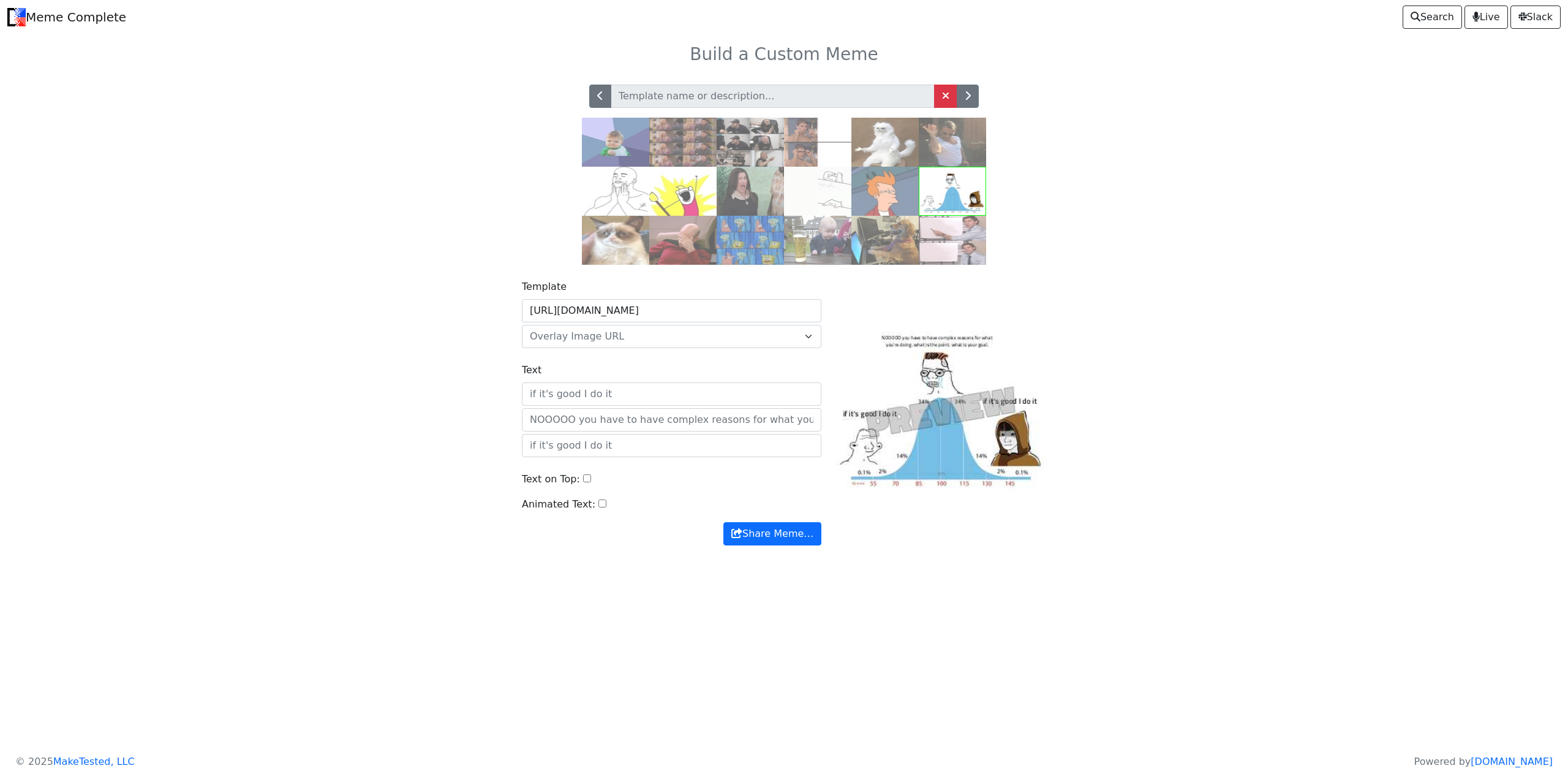
click at [833, 150] on img at bounding box center [818, 142] width 68 height 49
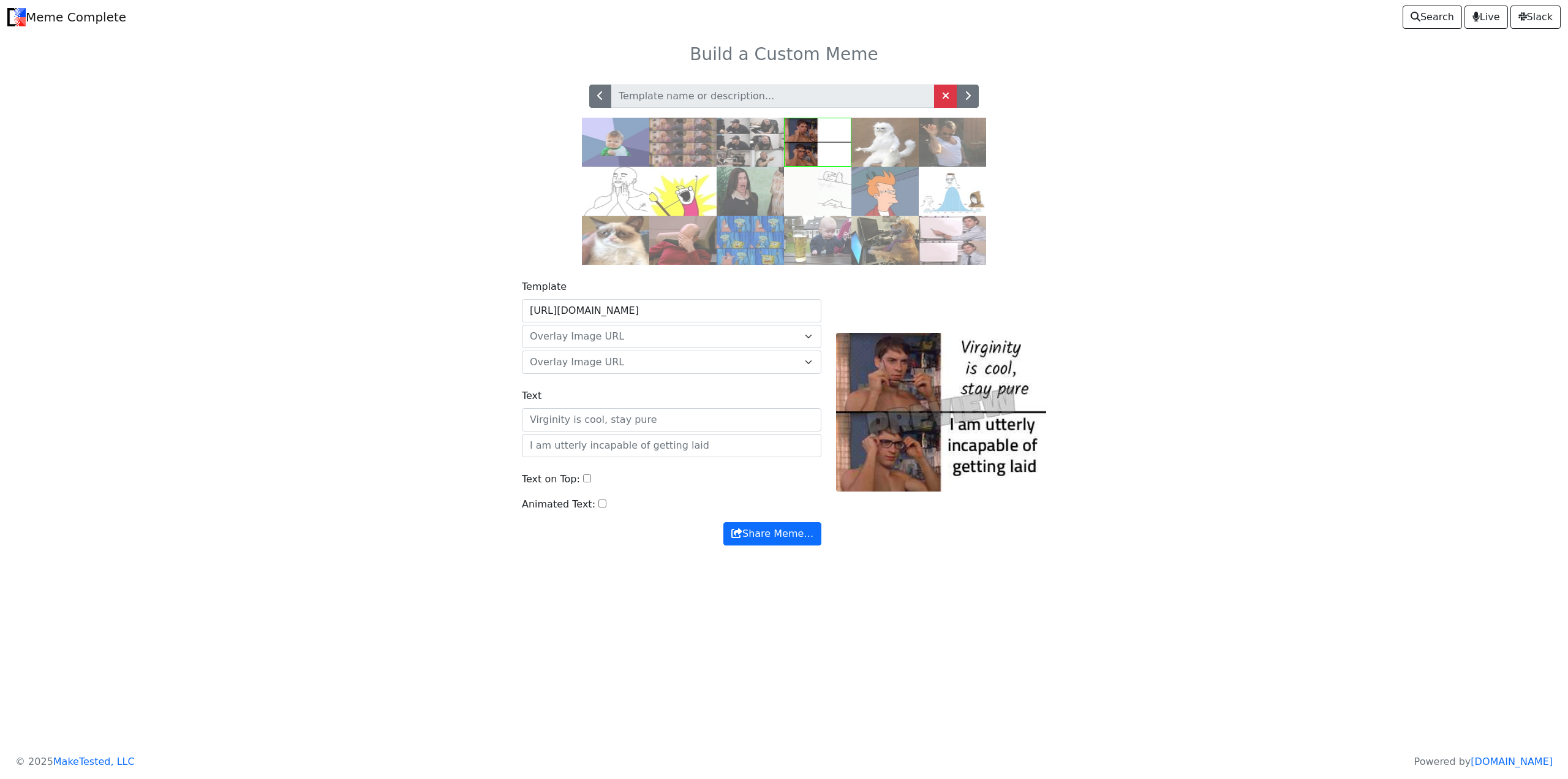
click at [941, 195] on img at bounding box center [952, 191] width 68 height 49
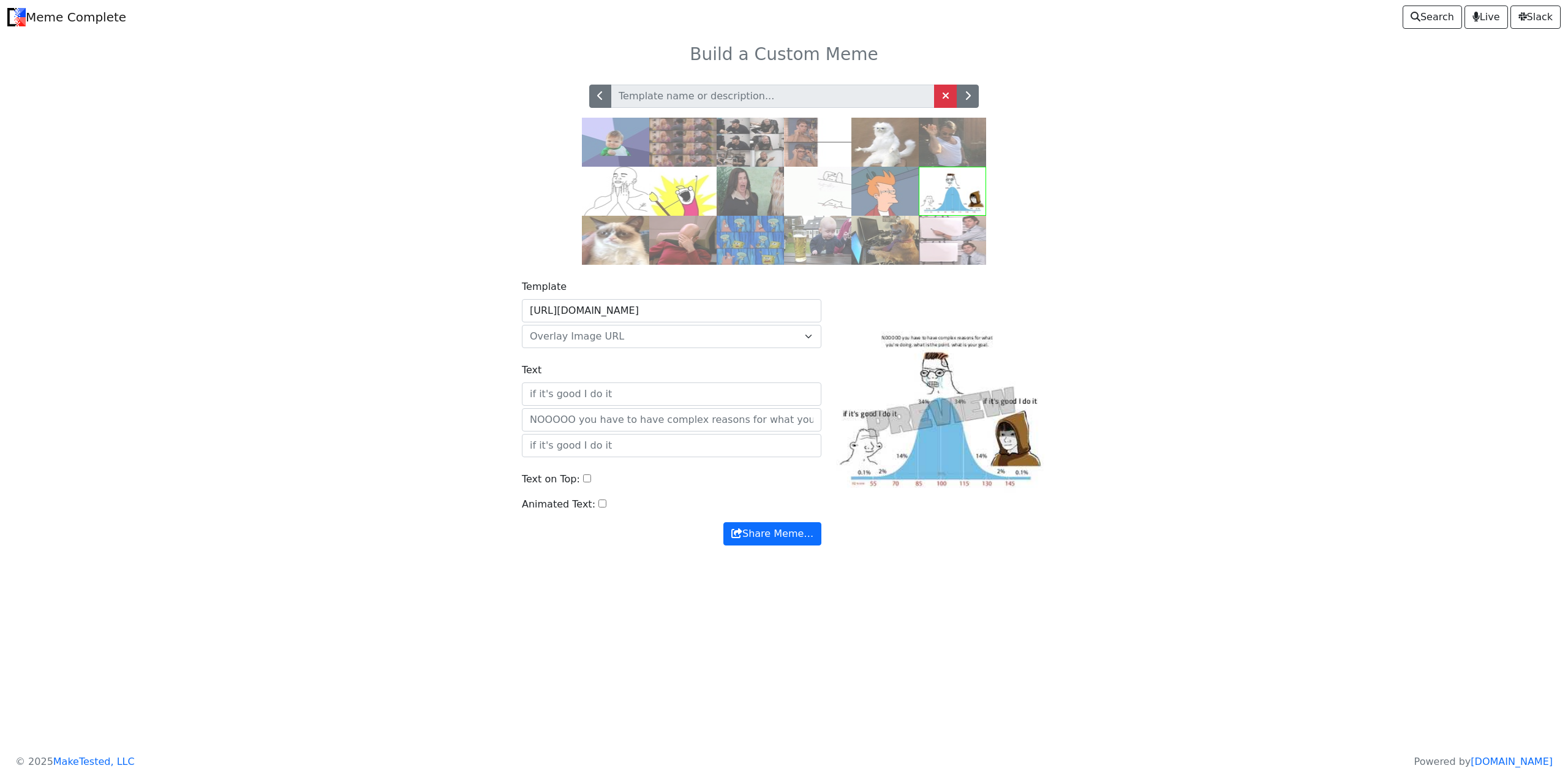
click at [583, 477] on input "Text on Top:" at bounding box center [587, 478] width 8 height 8
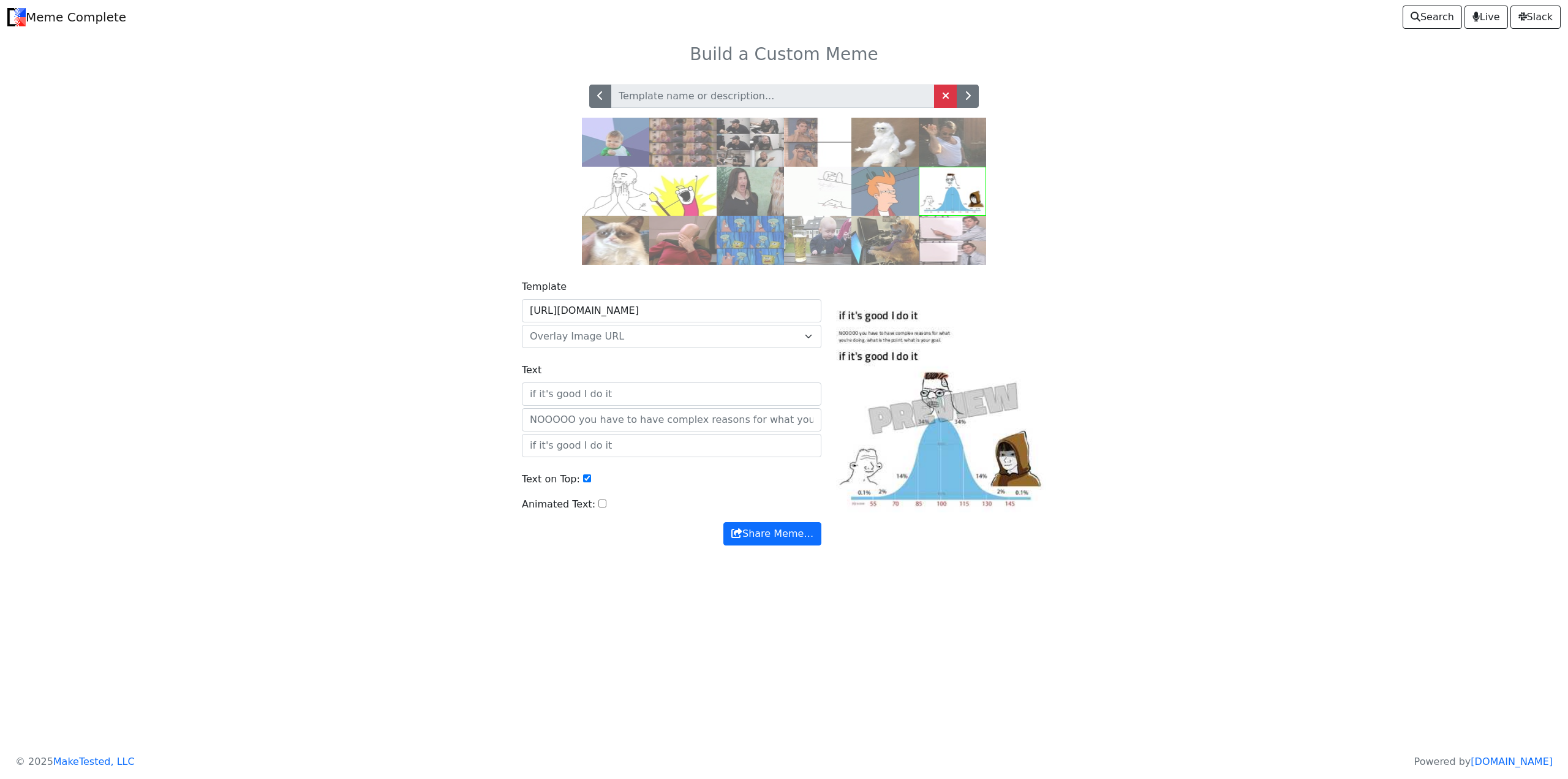
click at [583, 477] on input "Text on Top:" at bounding box center [587, 478] width 8 height 8
checkbox input "false"
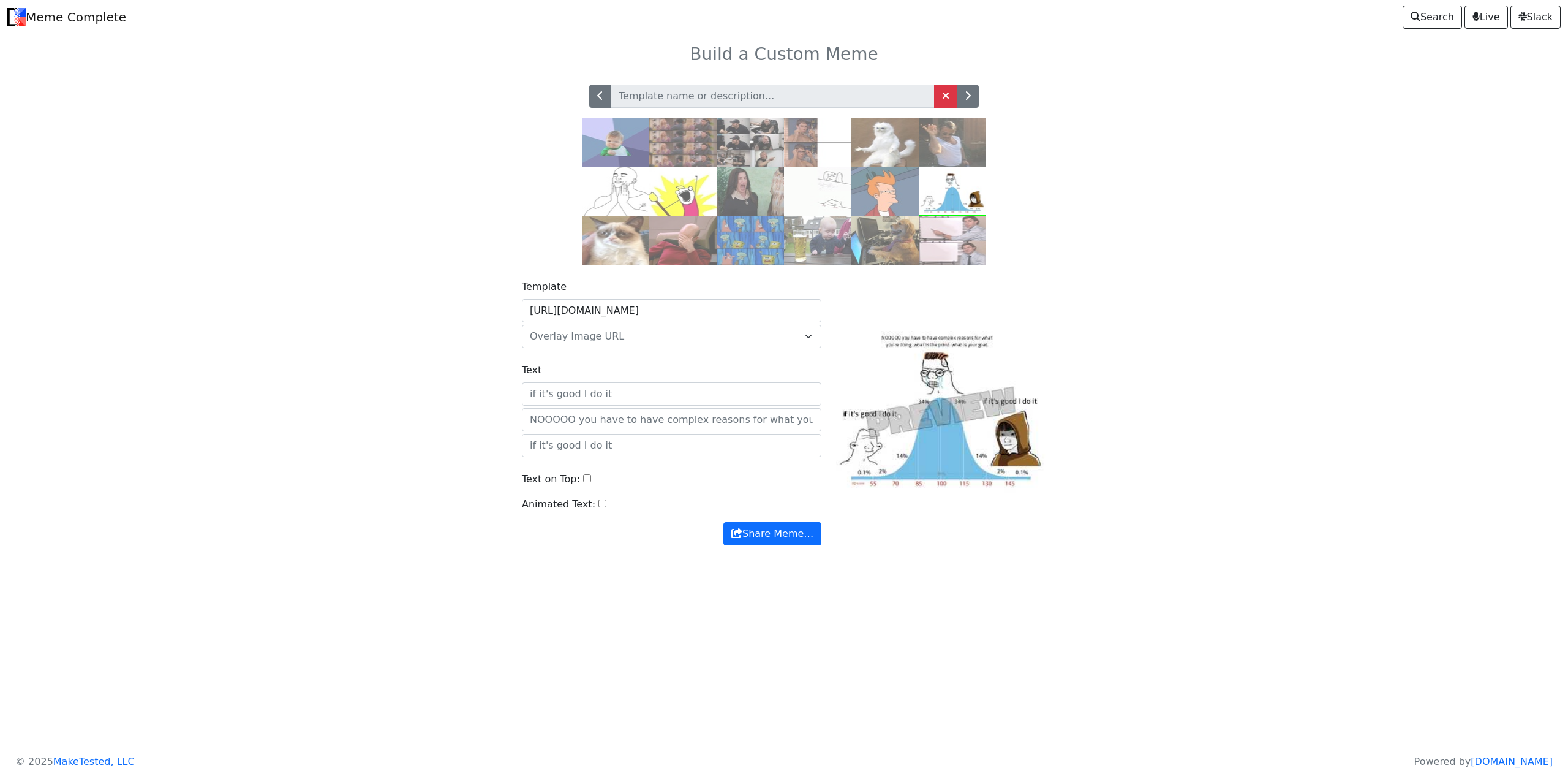
click at [598, 505] on input "Animated Text:" at bounding box center [601, 503] width 8 height 8
checkbox input "false"
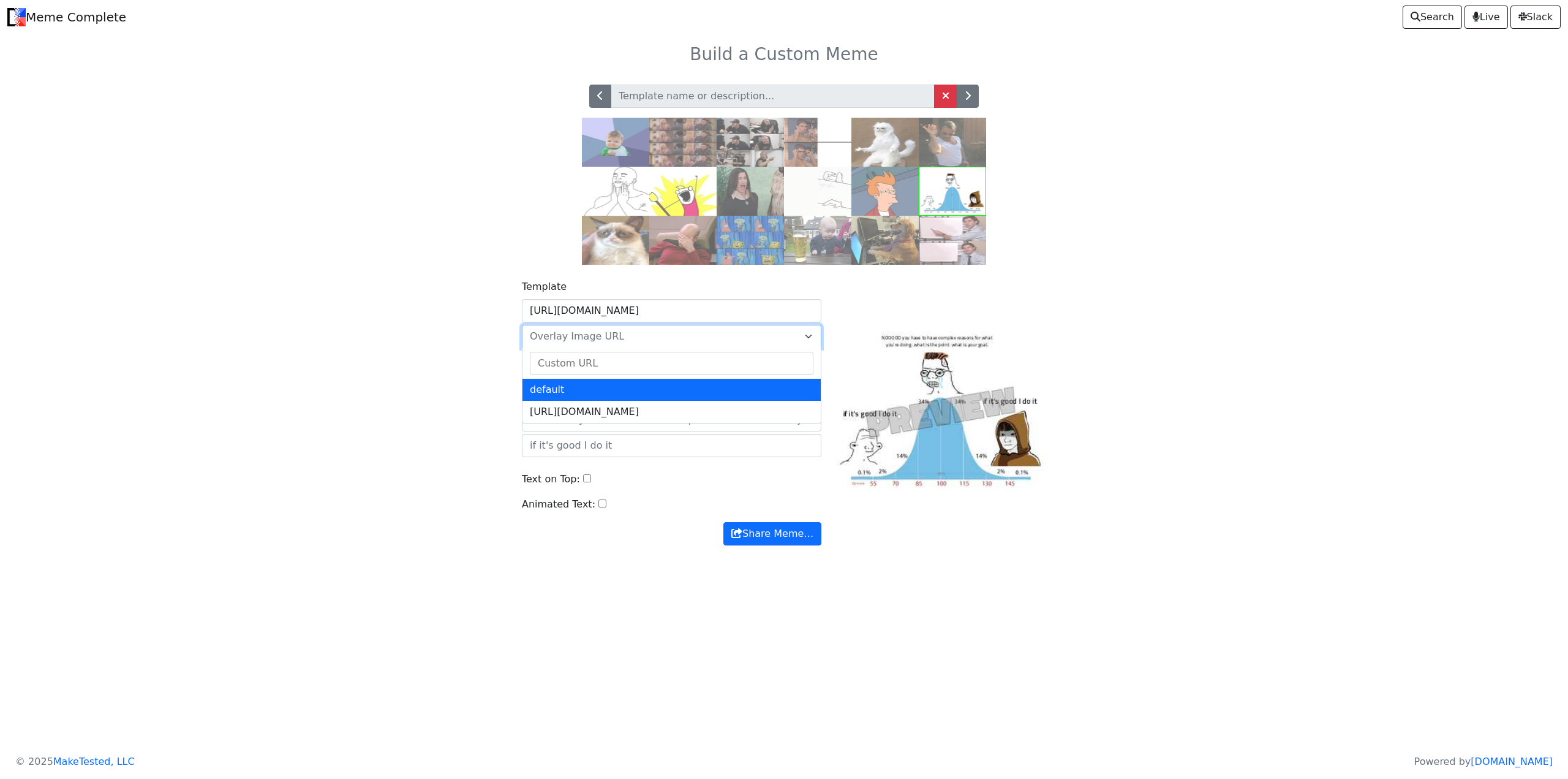
click at [631, 332] on span "Overlay Image URL" at bounding box center [664, 336] width 269 height 15
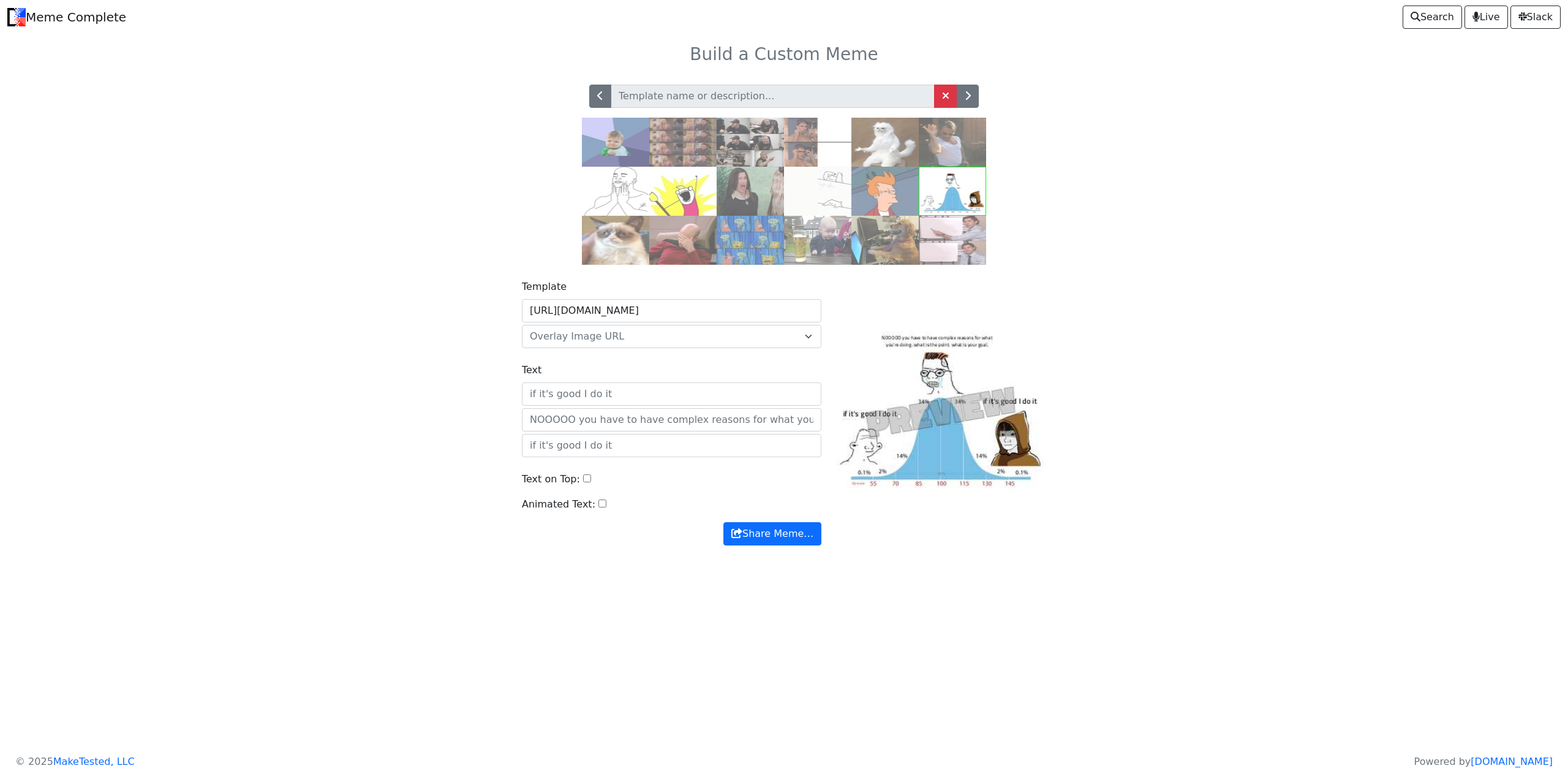
click at [454, 346] on div "Template https://api.memegen.link/images/midwit.jpg default https://memecomplet…" at bounding box center [784, 419] width 809 height 310
click at [612, 345] on span "Overlay Image URL" at bounding box center [672, 336] width 299 height 23
click at [633, 340] on span "https://memecomplete.com/static/images/logo.png" at bounding box center [664, 336] width 269 height 15
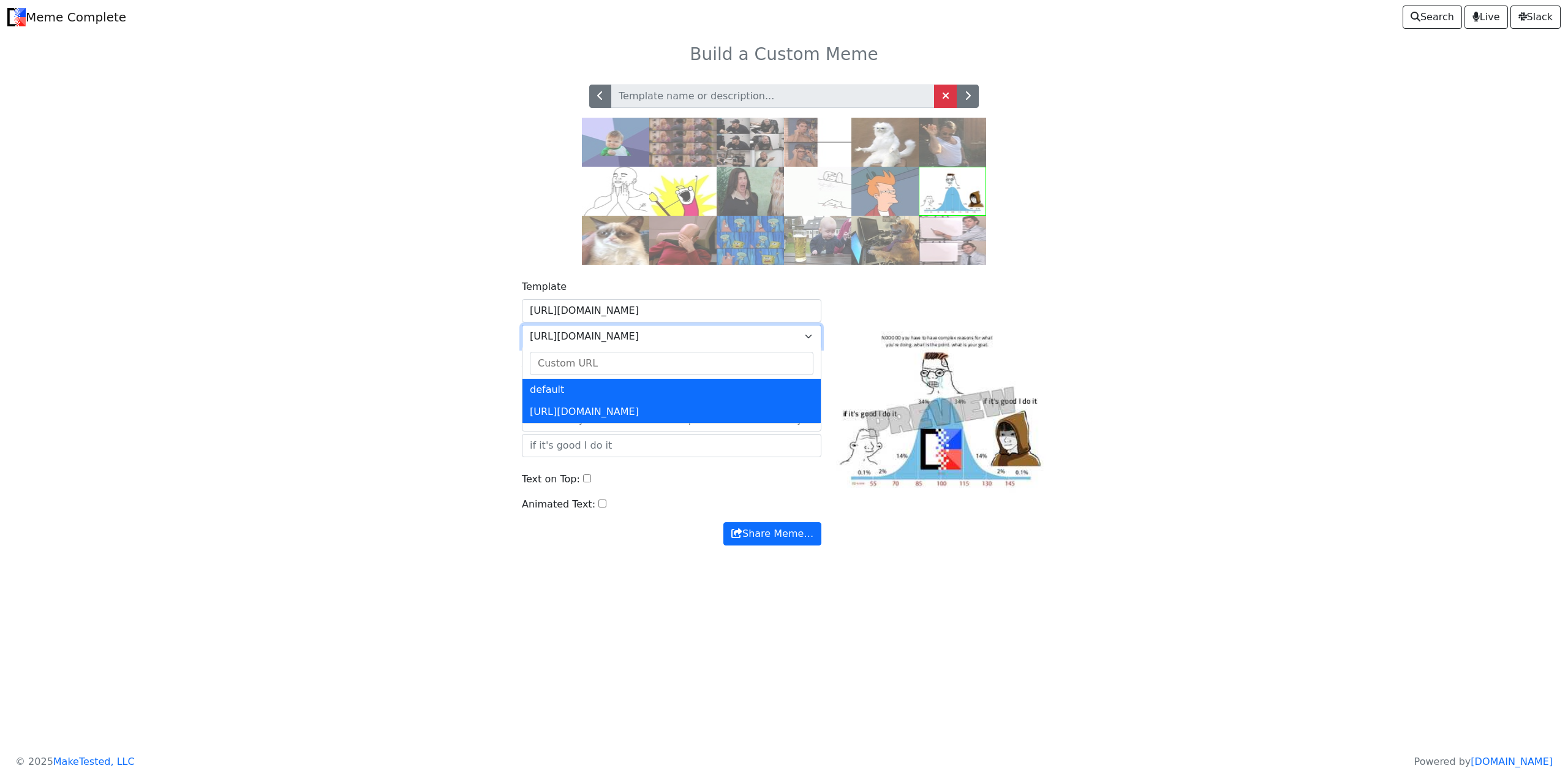
select select "default"
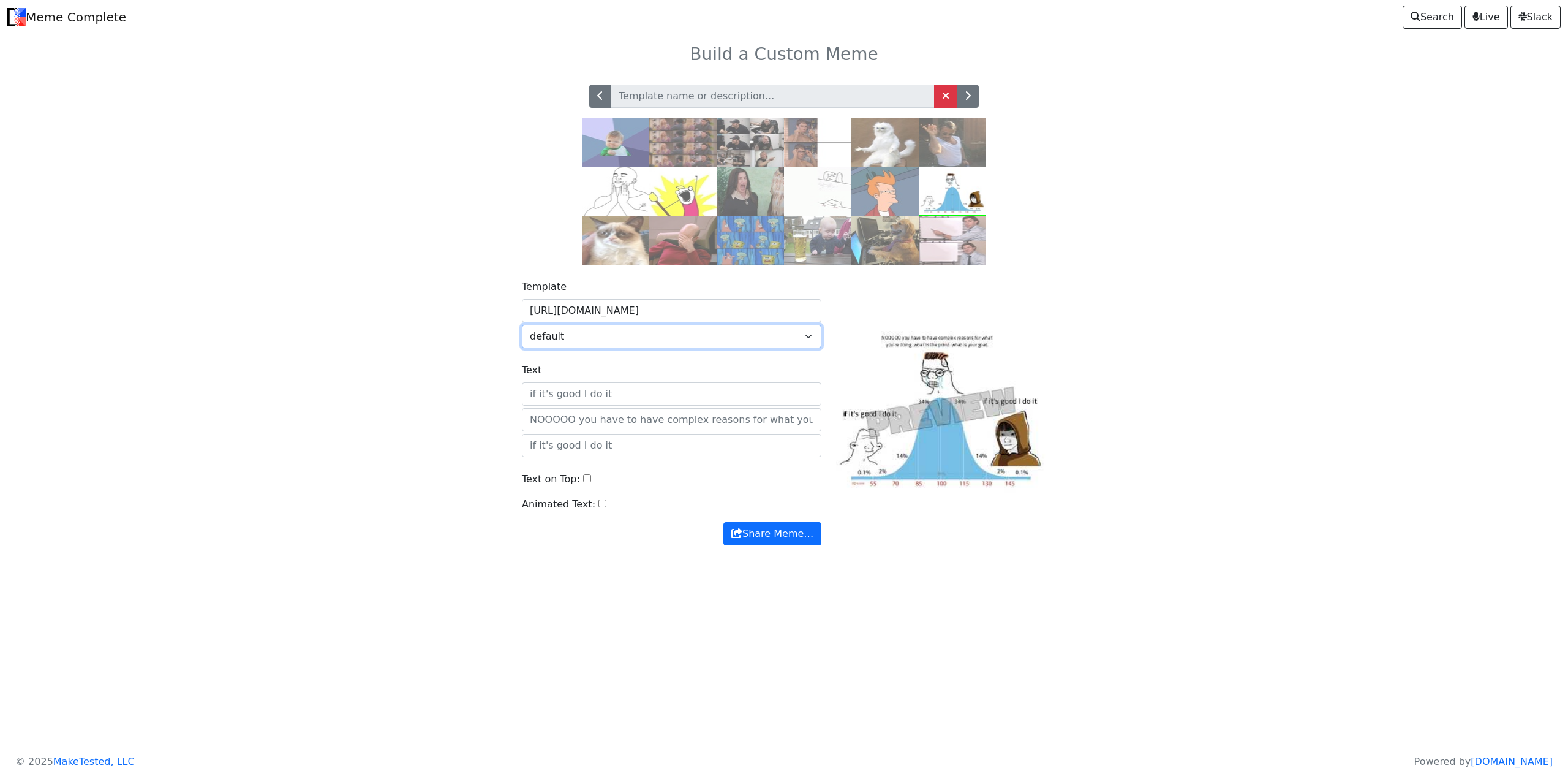
click at [425, 378] on div "Template https://api.memegen.link/images/midwit.jpg default https://memecomplet…" at bounding box center [784, 419] width 809 height 310
click at [950, 132] on img at bounding box center [952, 142] width 68 height 49
click at [972, 100] on button "button" at bounding box center [967, 96] width 22 height 23
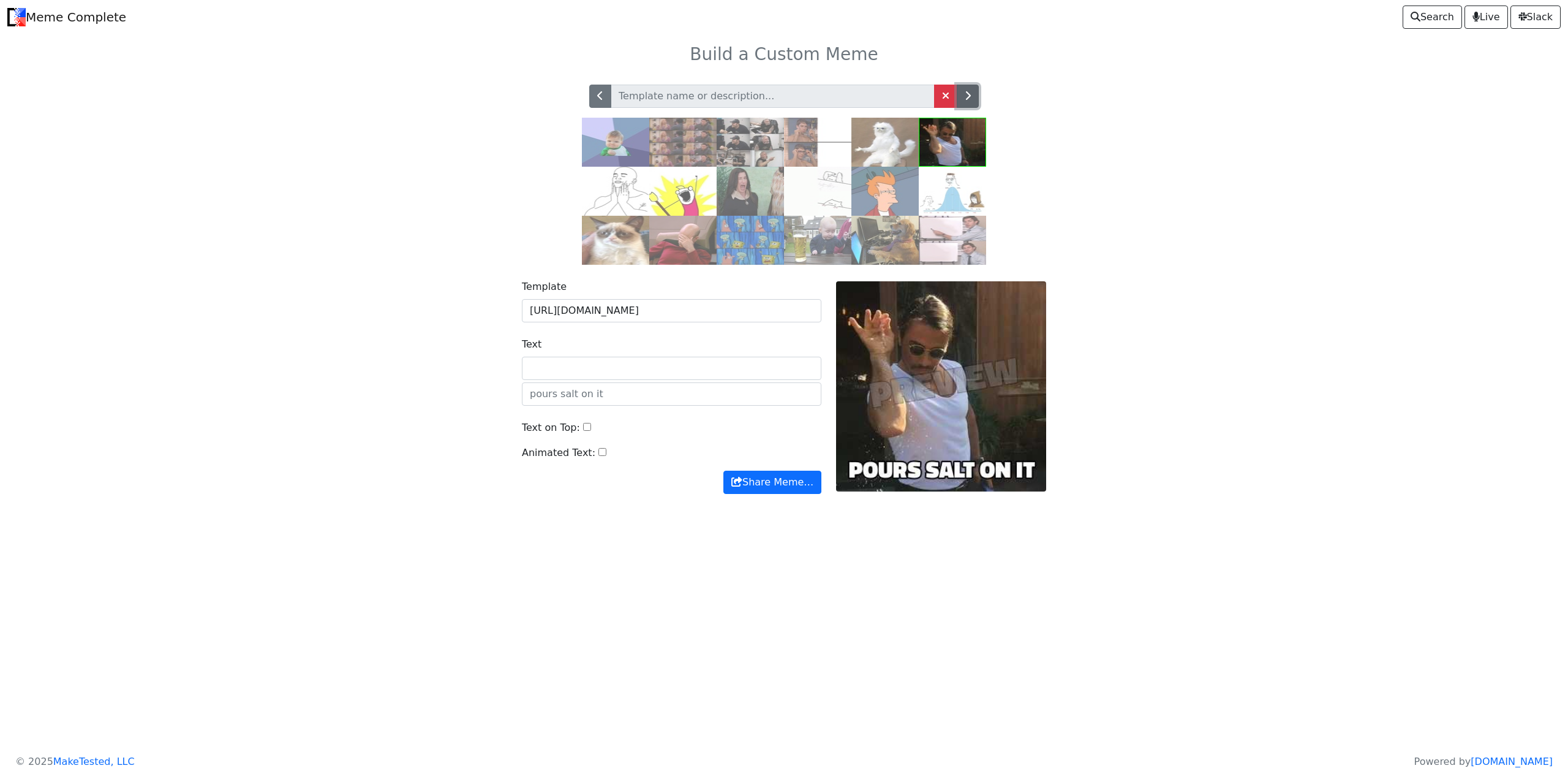
click at [974, 87] on button "button" at bounding box center [967, 96] width 22 height 23
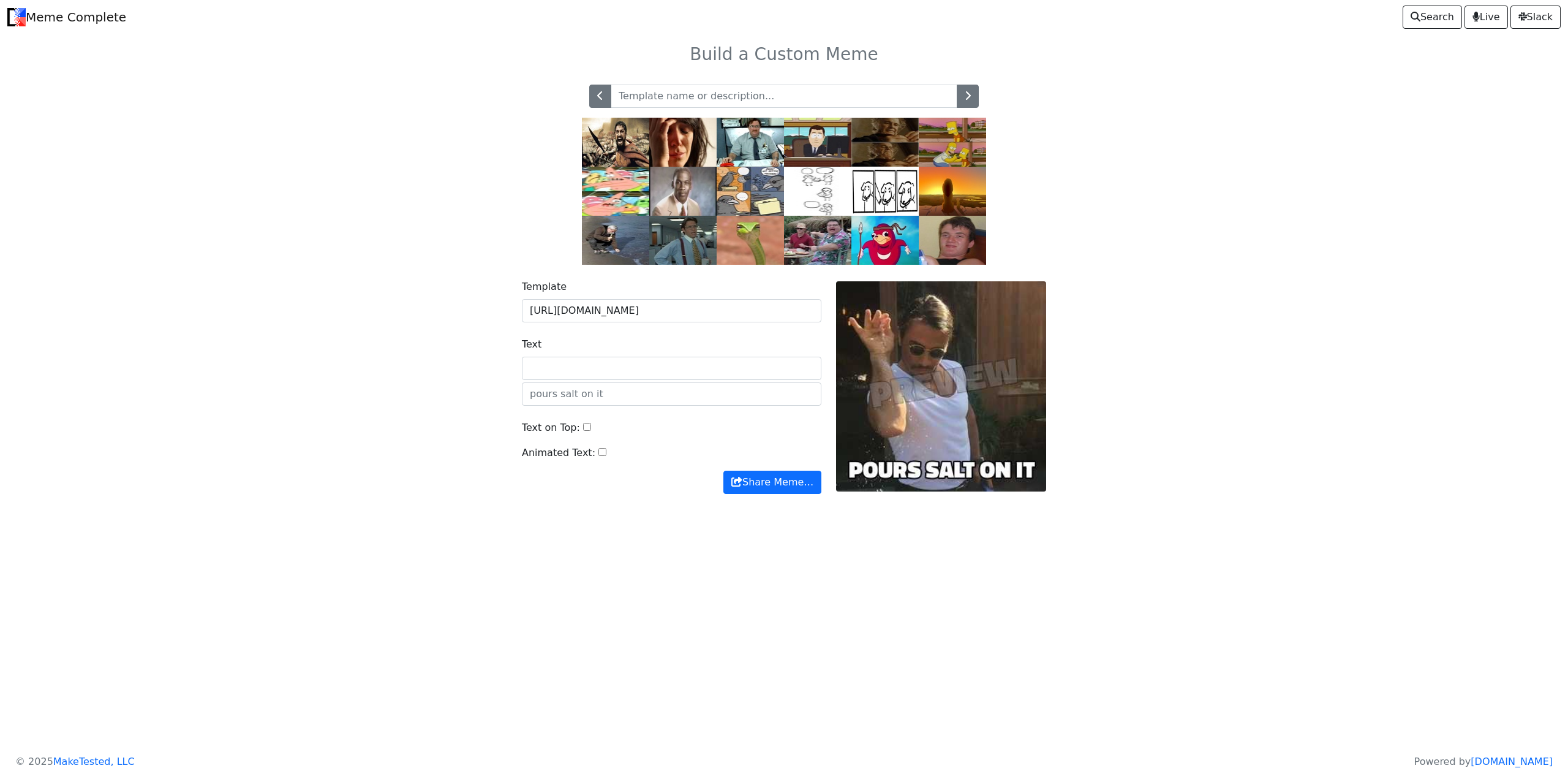
click at [630, 154] on img at bounding box center [615, 142] width 68 height 49
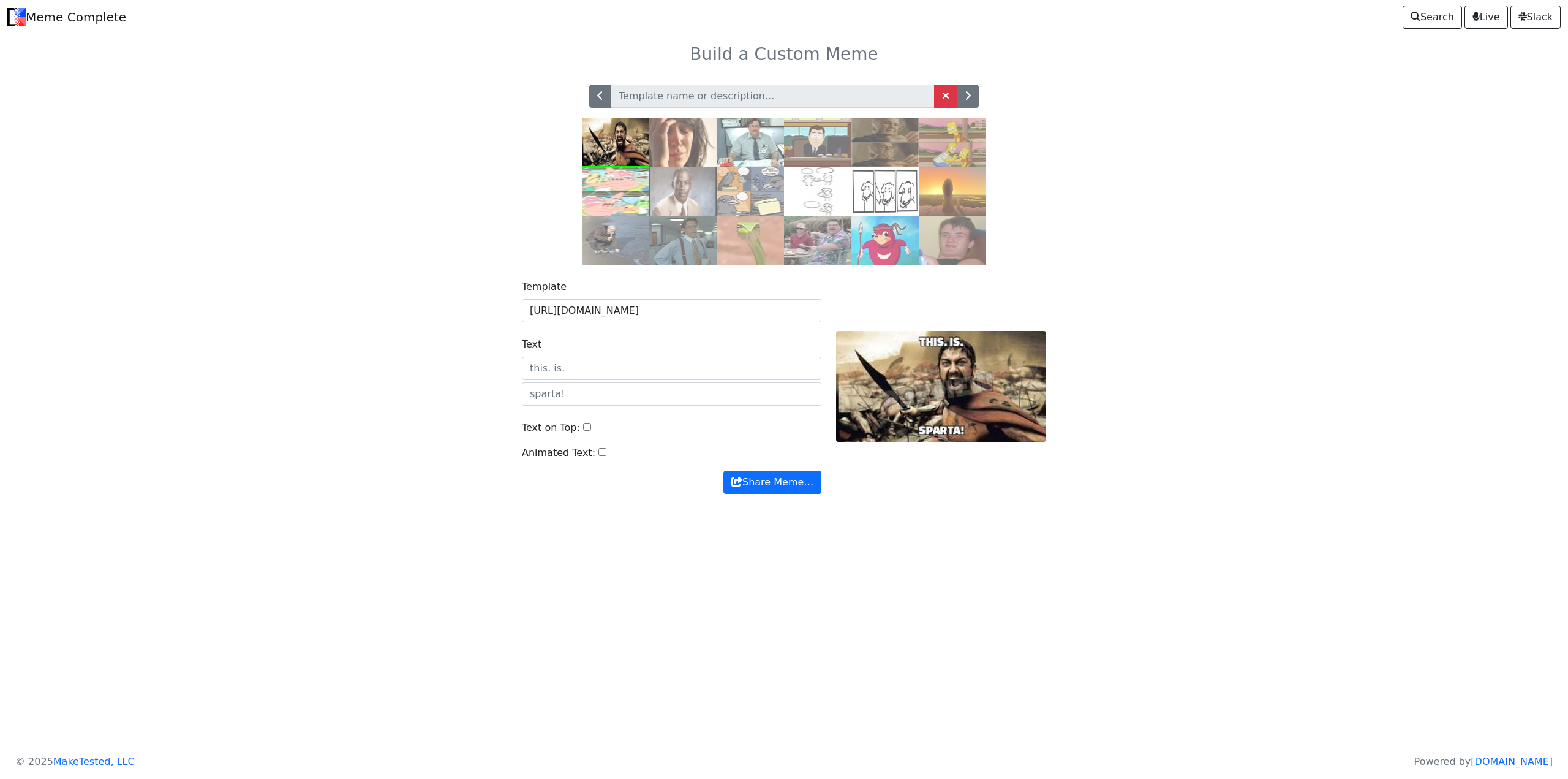
click at [890, 230] on img at bounding box center [885, 240] width 68 height 49
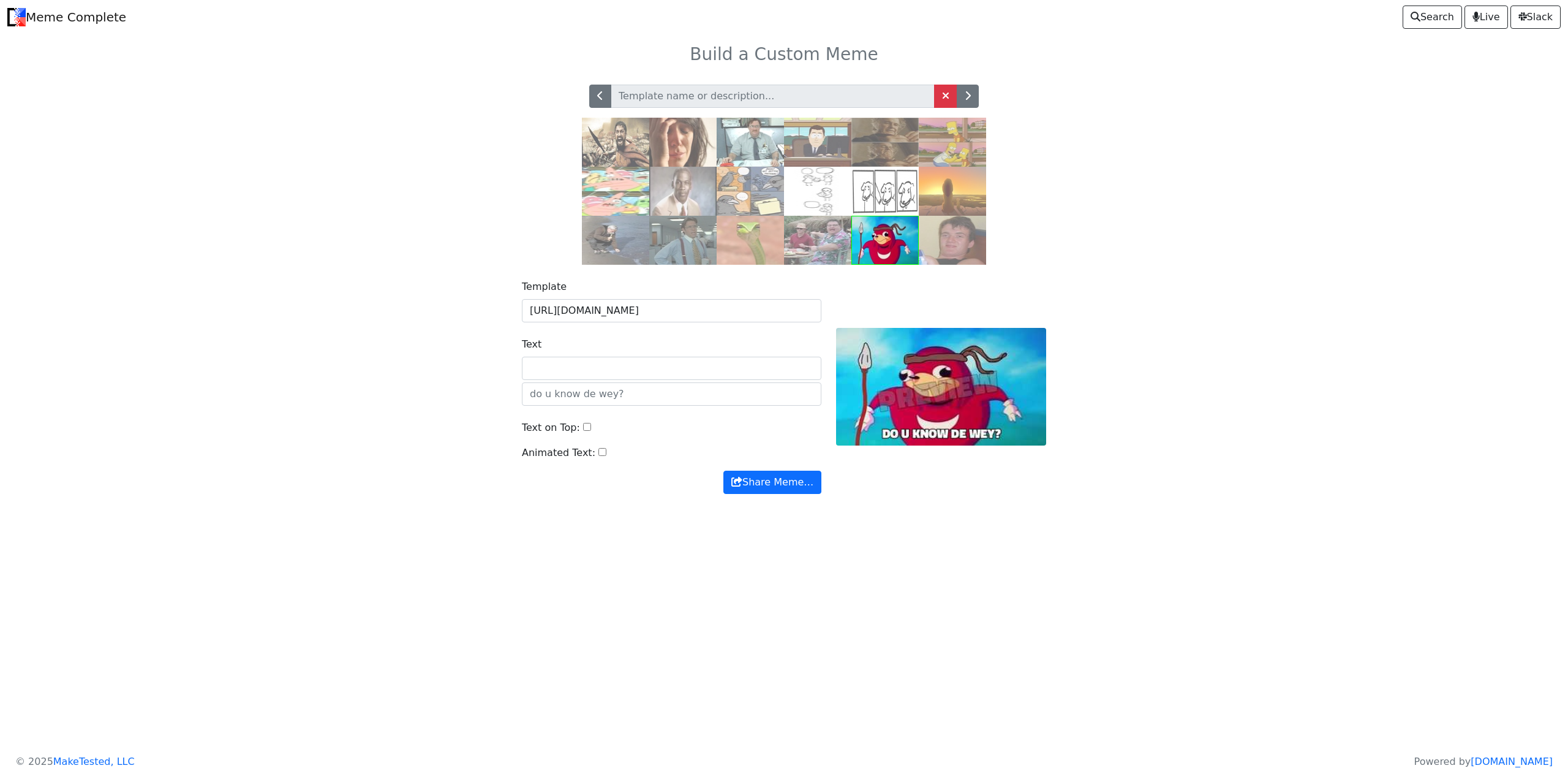
click at [828, 234] on img at bounding box center [818, 240] width 68 height 49
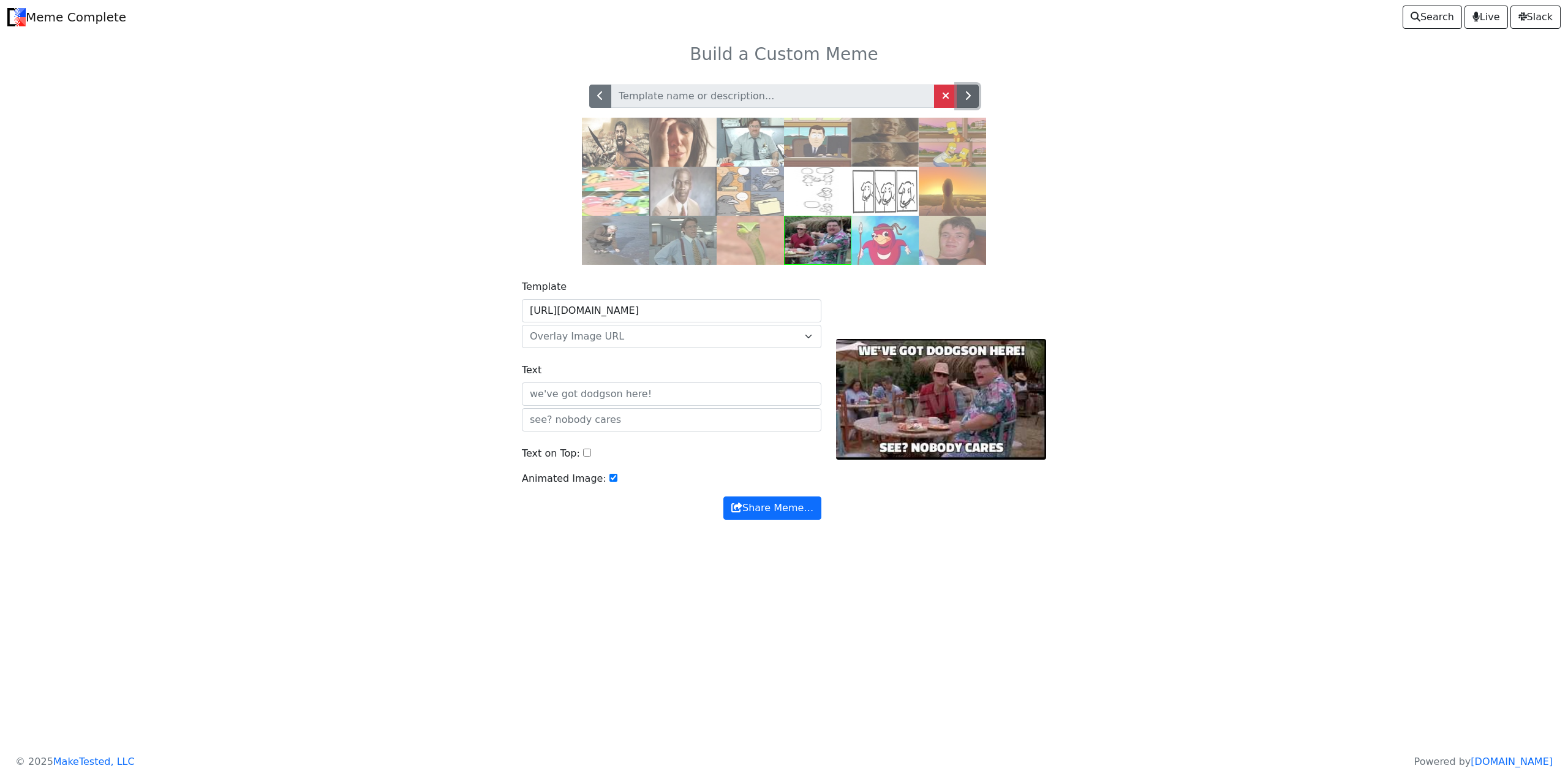
click at [968, 98] on icon "button" at bounding box center [967, 95] width 6 height 10
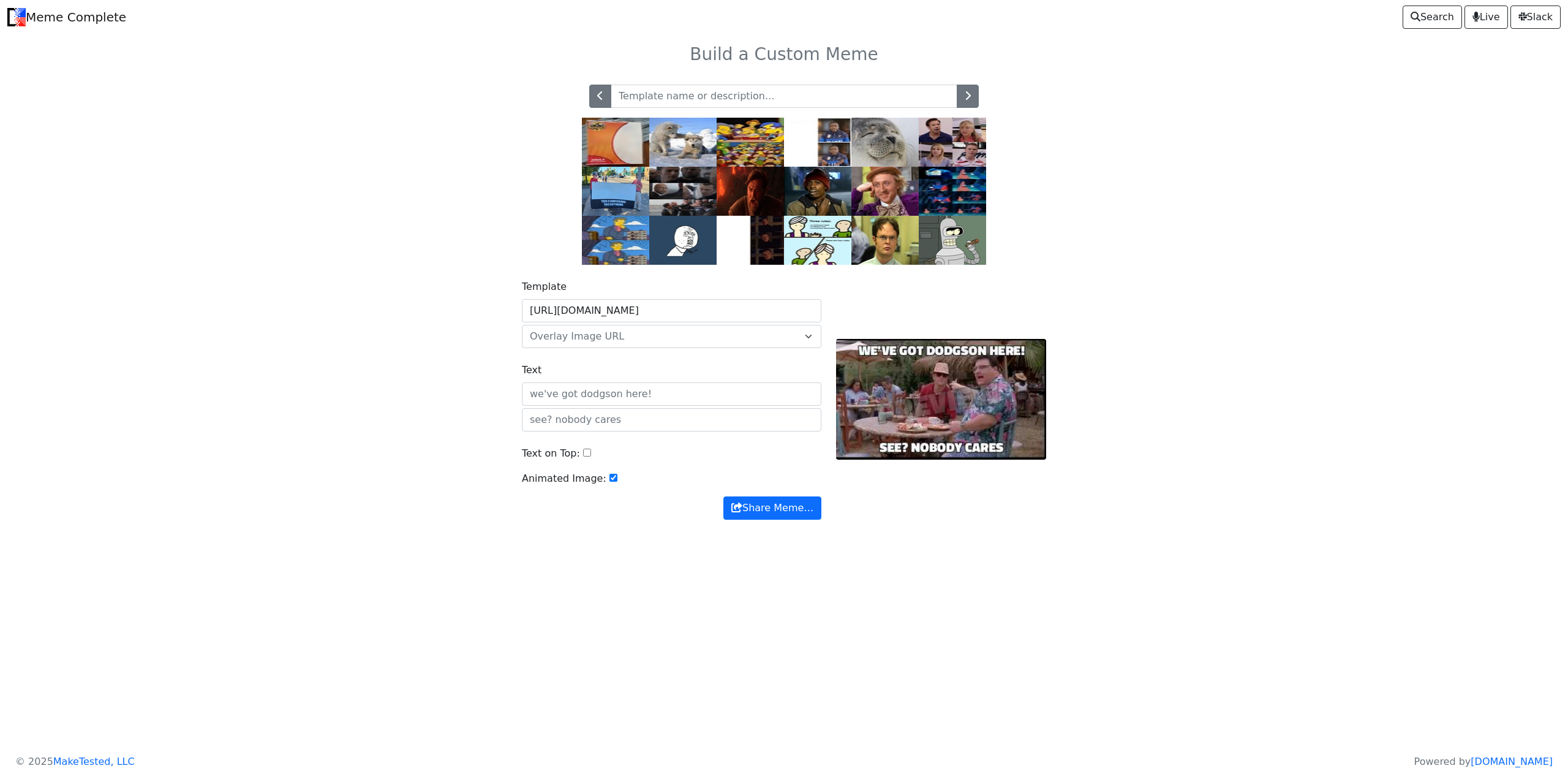
click at [824, 189] on img at bounding box center [818, 191] width 68 height 49
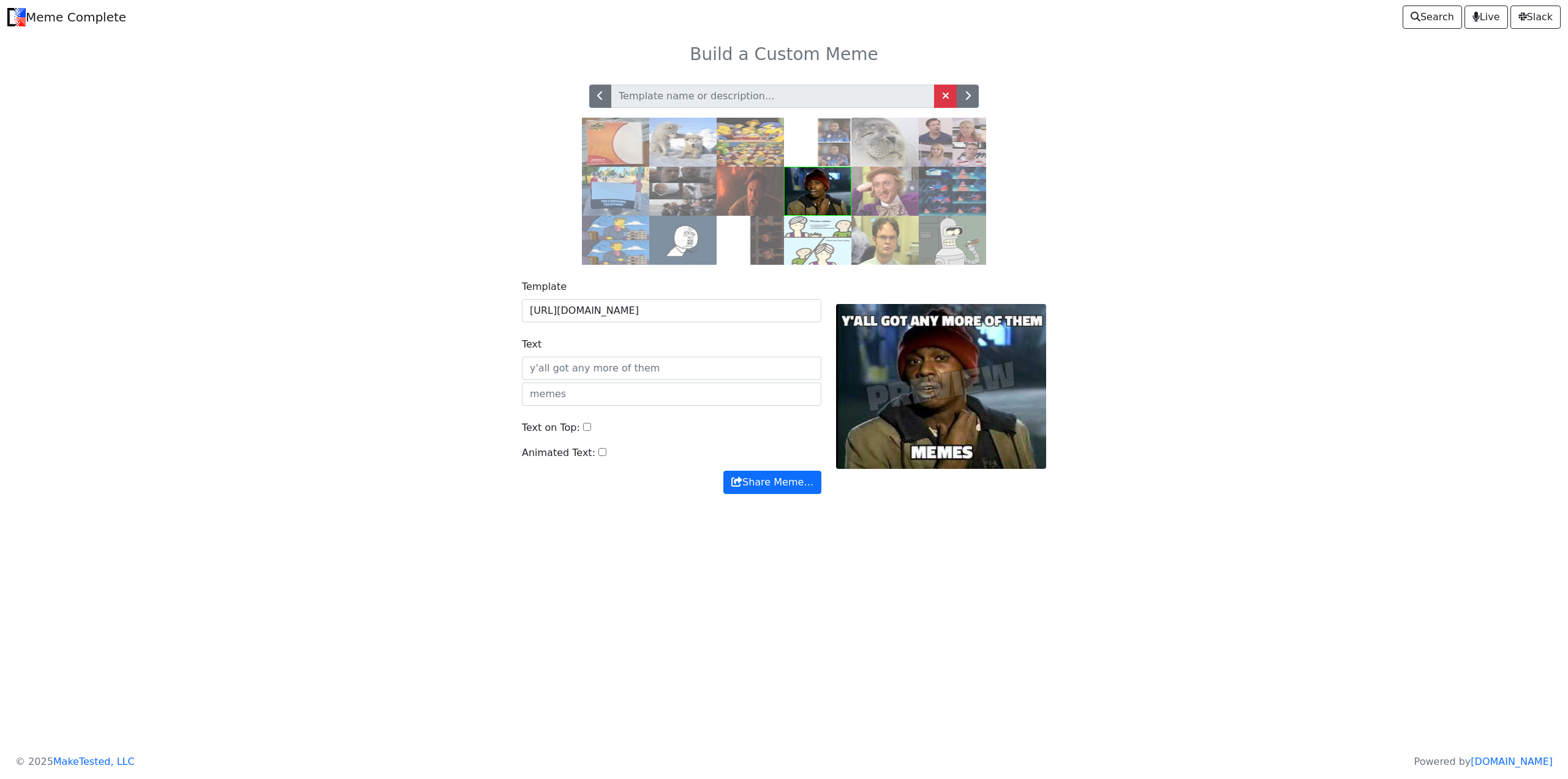
click at [888, 226] on img at bounding box center [885, 240] width 68 height 49
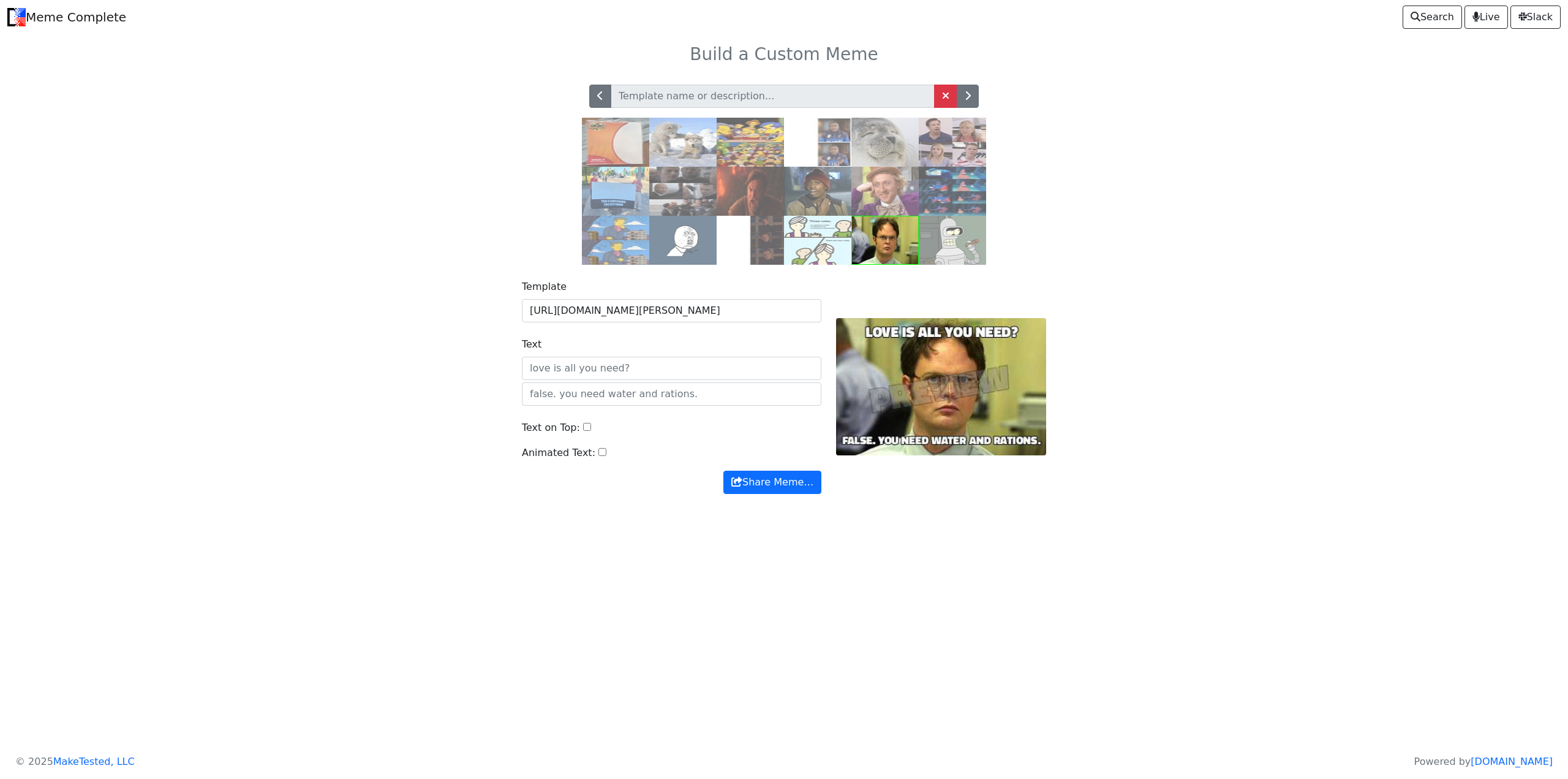
click at [952, 250] on img at bounding box center [952, 240] width 68 height 49
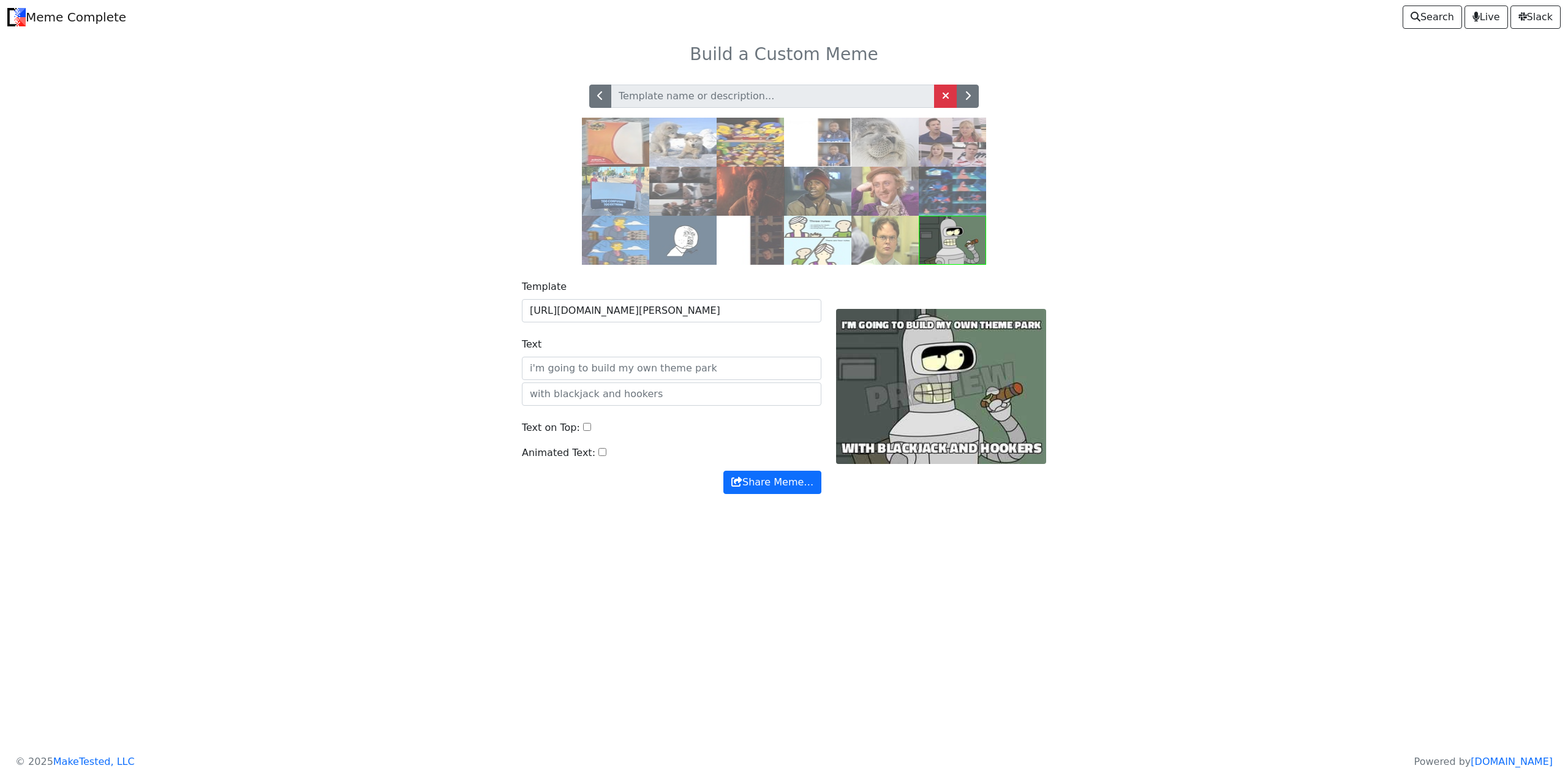
click at [893, 187] on img at bounding box center [885, 191] width 68 height 49
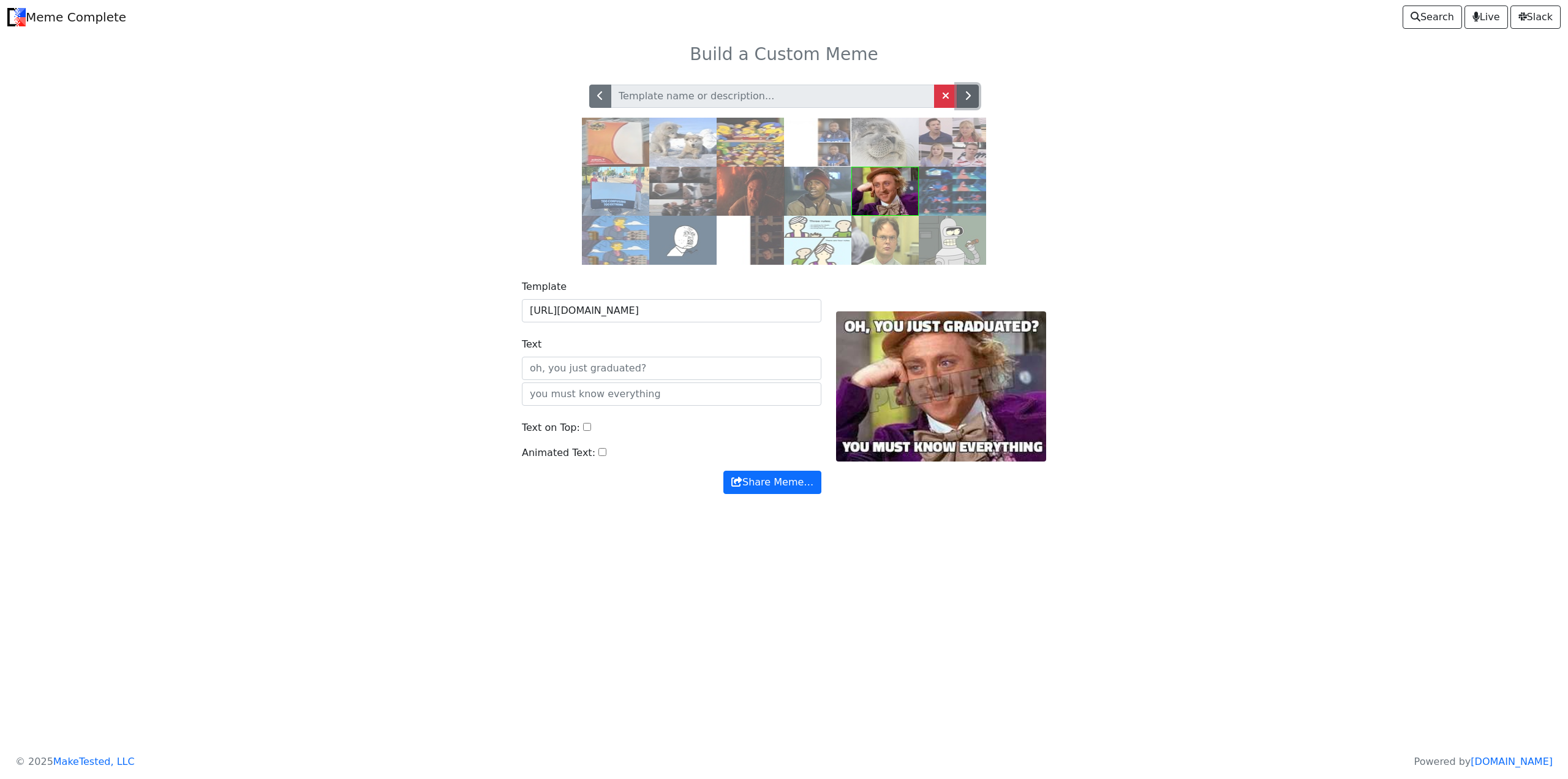
click at [969, 95] on icon "button" at bounding box center [967, 95] width 6 height 10
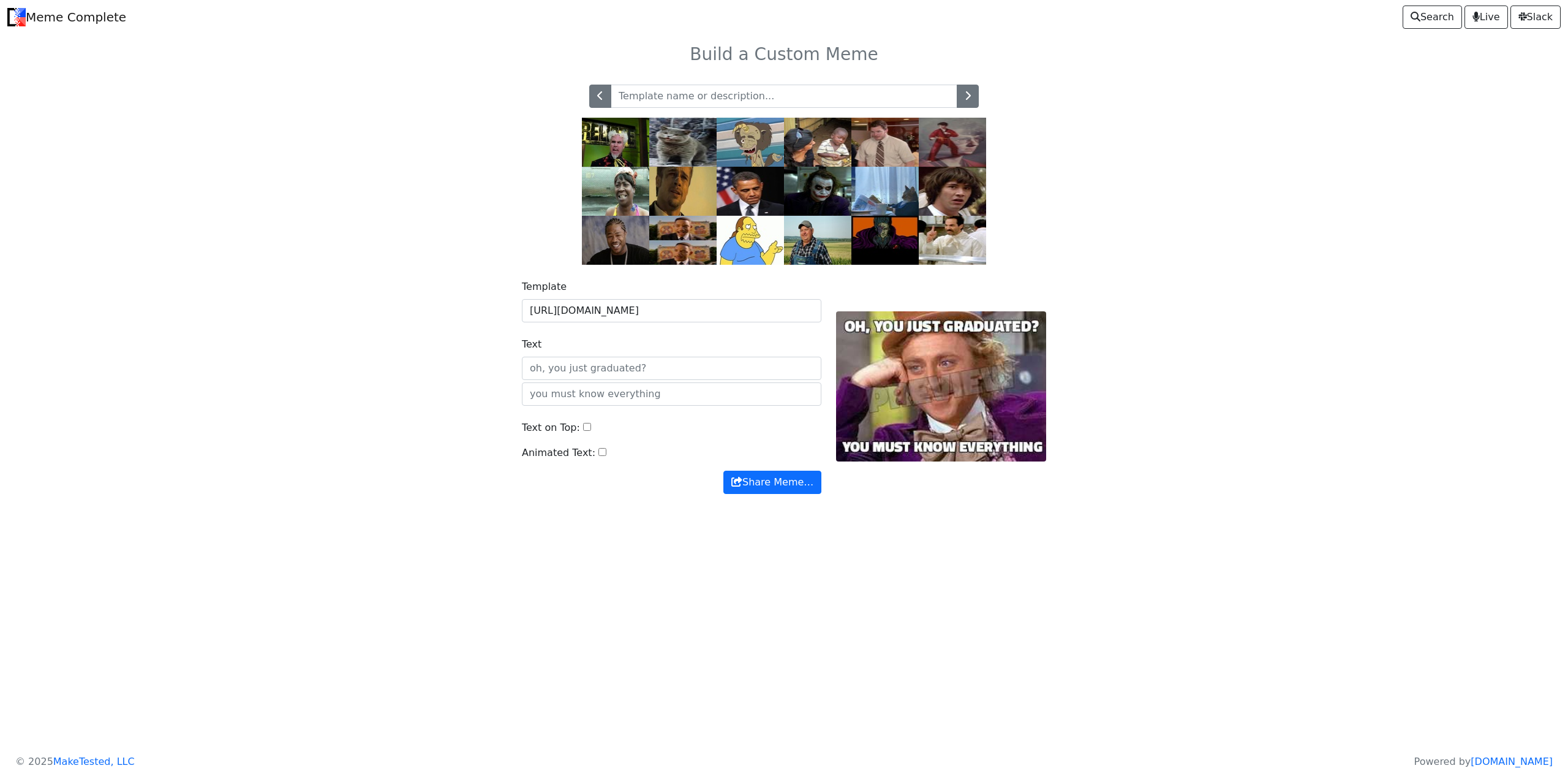
click at [948, 185] on img at bounding box center [952, 191] width 68 height 49
